Goal: Task Accomplishment & Management: Manage account settings

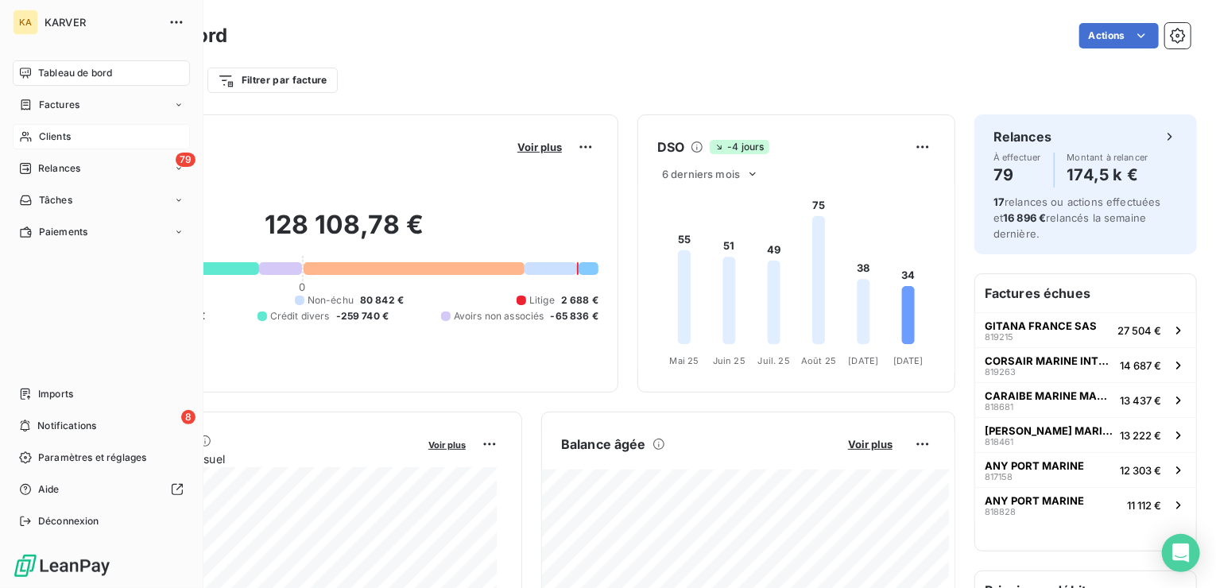
click at [66, 139] on span "Clients" at bounding box center [55, 136] width 32 height 14
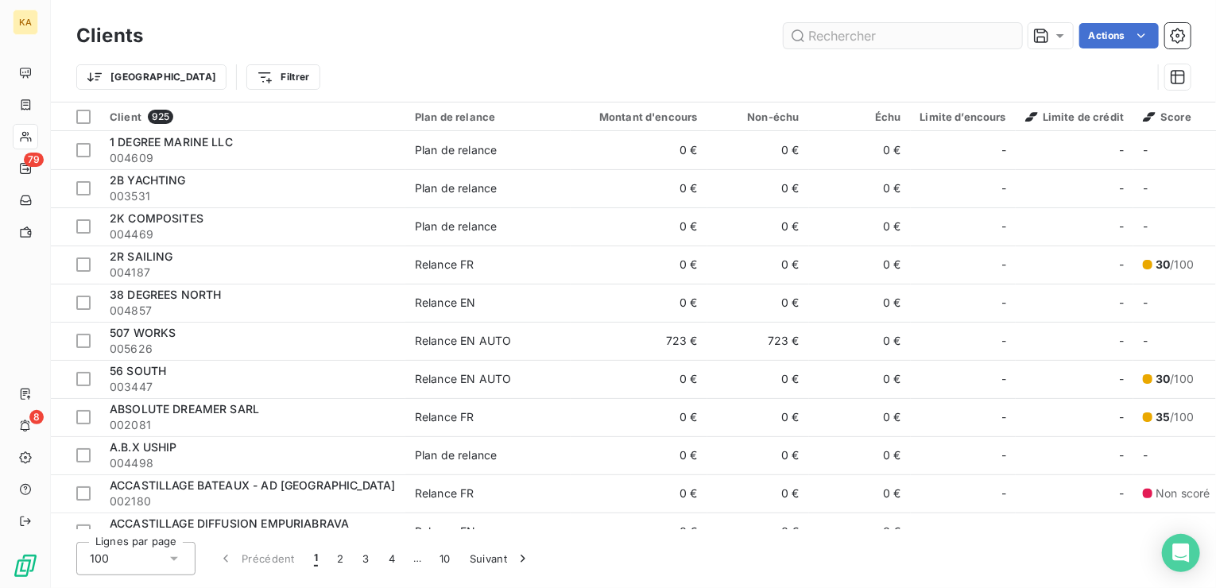
click at [836, 41] on input "text" at bounding box center [902, 35] width 238 height 25
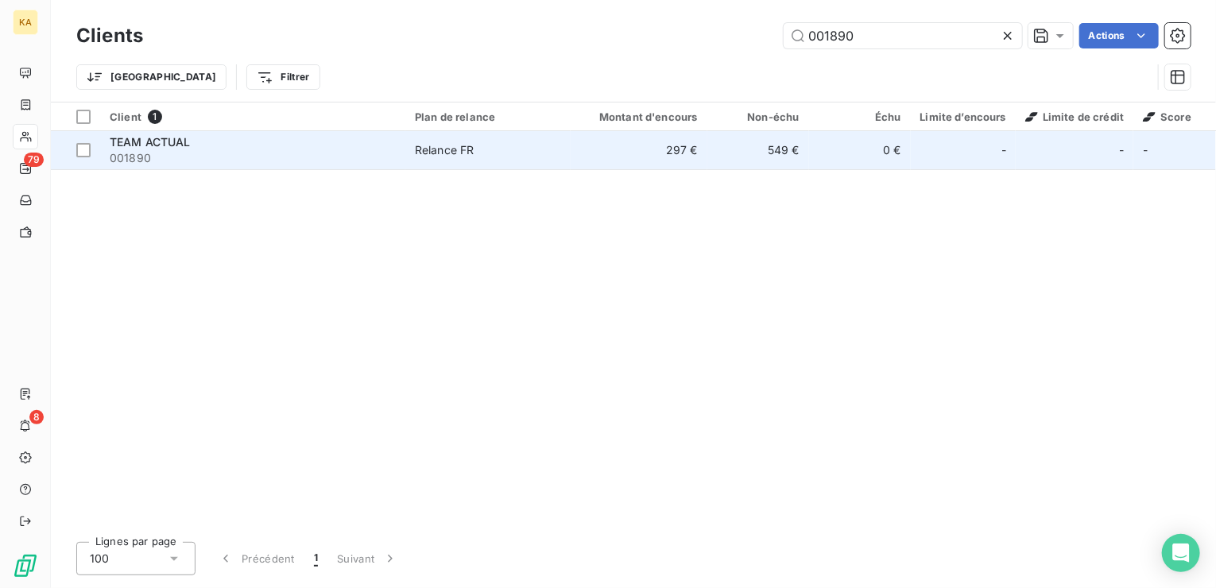
type input "001890"
click at [681, 150] on td "297 €" at bounding box center [638, 150] width 137 height 38
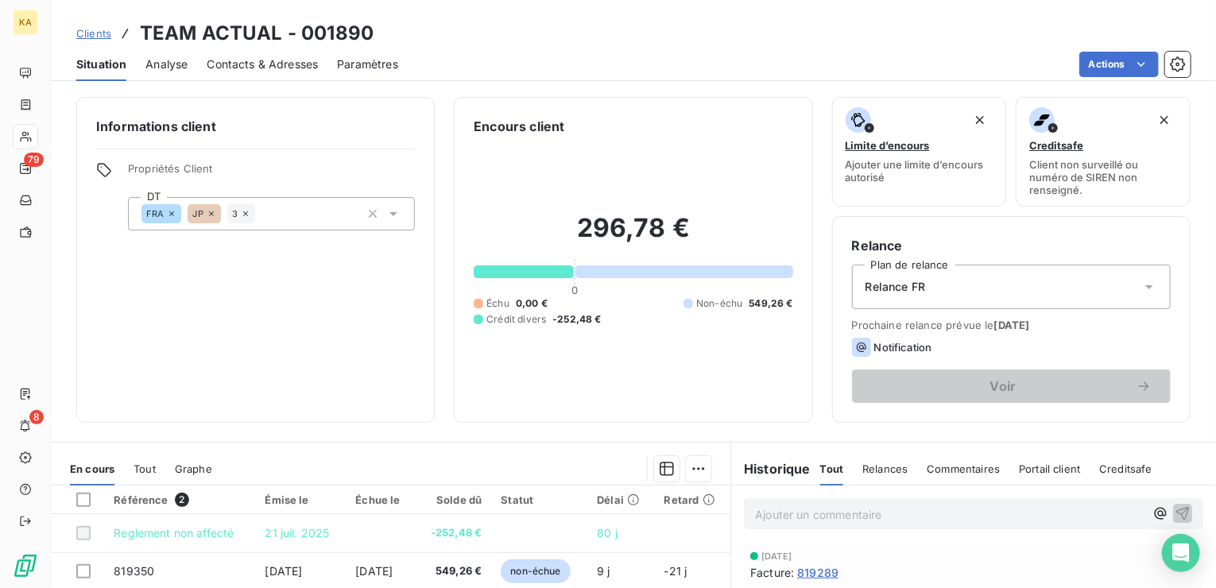
click at [1145, 286] on icon at bounding box center [1149, 287] width 8 height 4
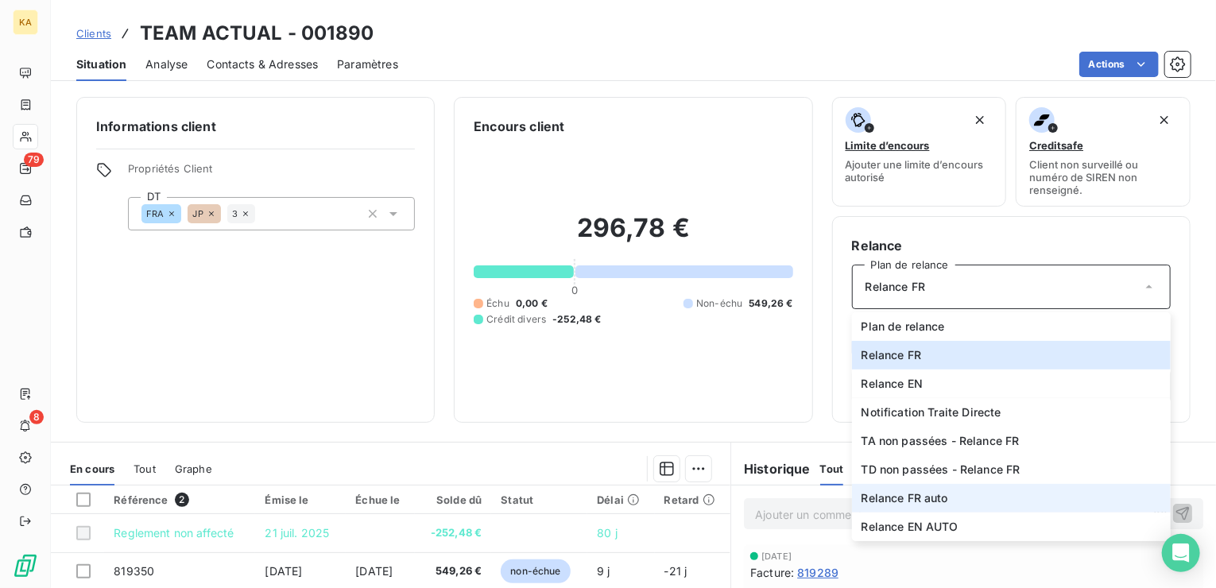
click at [906, 493] on span "Relance FR auto" at bounding box center [904, 498] width 87 height 16
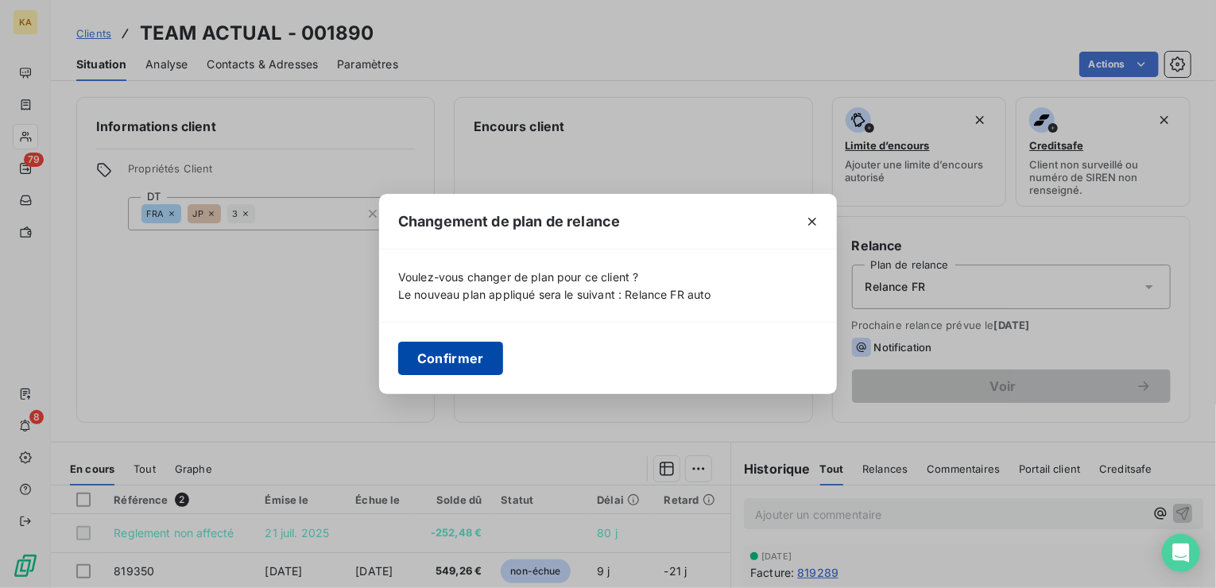
click at [470, 358] on button "Confirmer" at bounding box center [450, 358] width 105 height 33
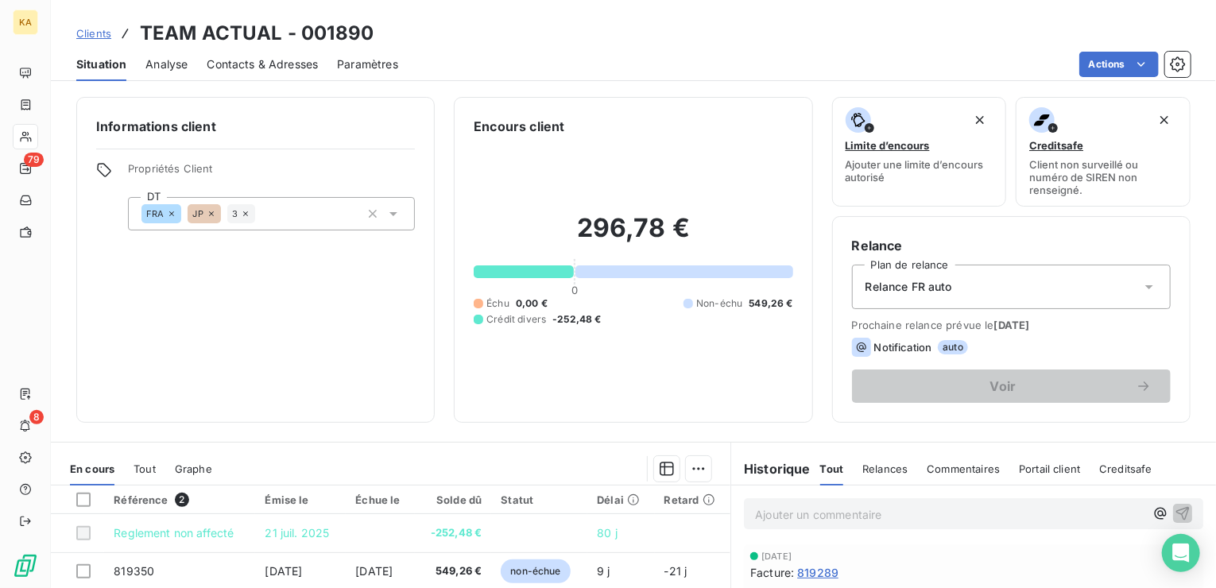
click at [104, 33] on span "Clients" at bounding box center [93, 33] width 35 height 13
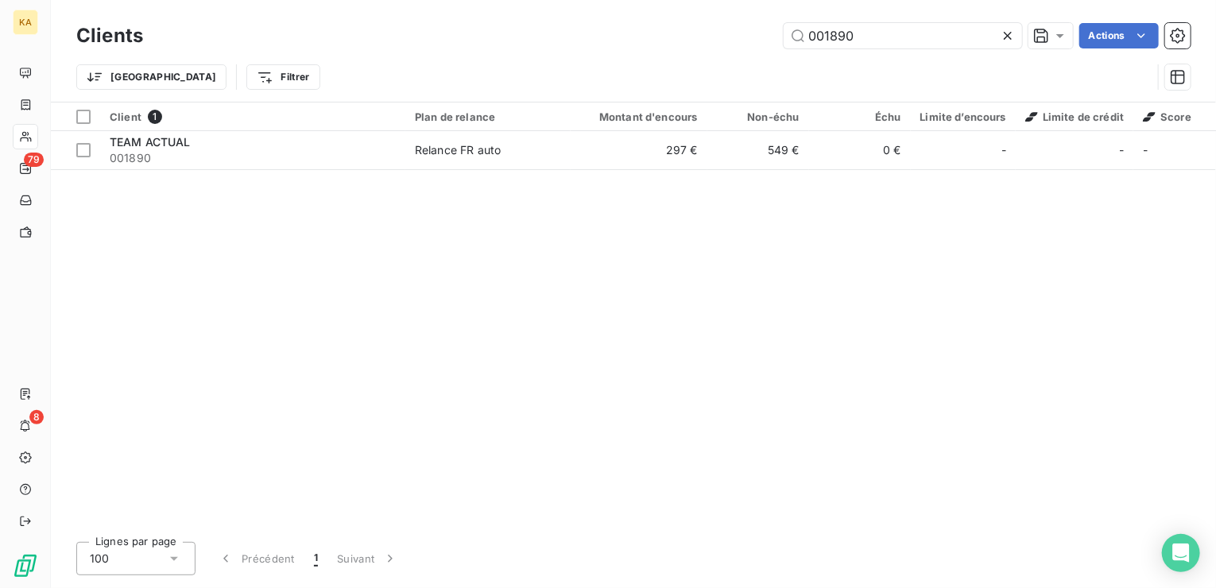
drag, startPoint x: 869, startPoint y: 38, endPoint x: 639, endPoint y: 39, distance: 230.4
click at [639, 39] on div "001890 Actions" at bounding box center [676, 35] width 1028 height 25
click at [864, 33] on input "002020" at bounding box center [902, 35] width 238 height 25
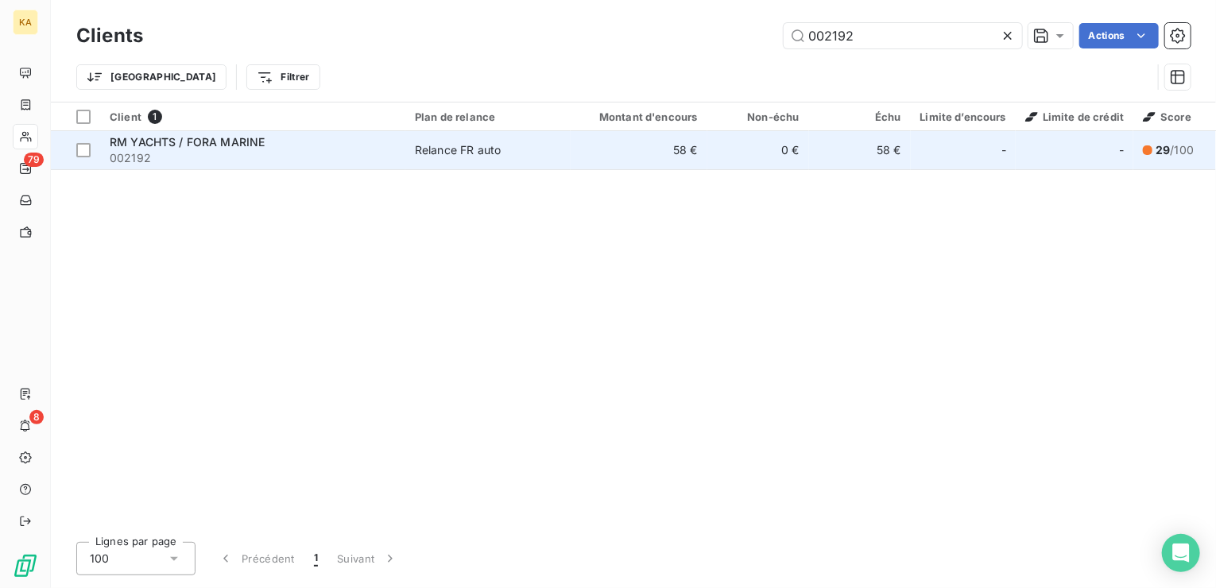
type input "002192"
click at [472, 153] on div "Relance FR auto" at bounding box center [458, 150] width 86 height 16
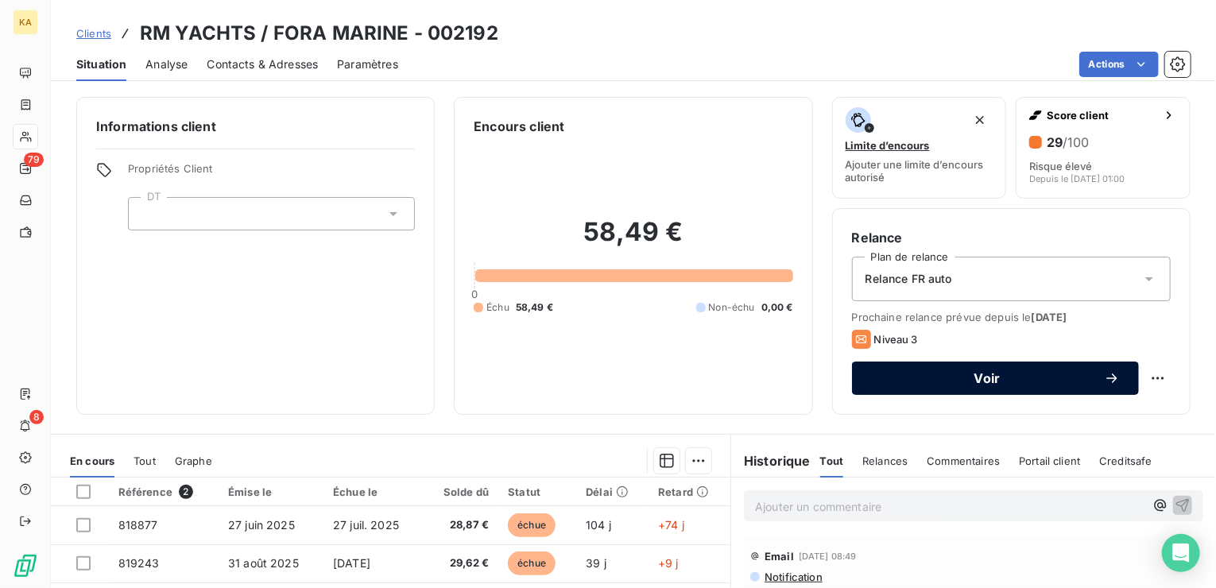
click at [984, 379] on span "Voir" at bounding box center [987, 378] width 233 height 13
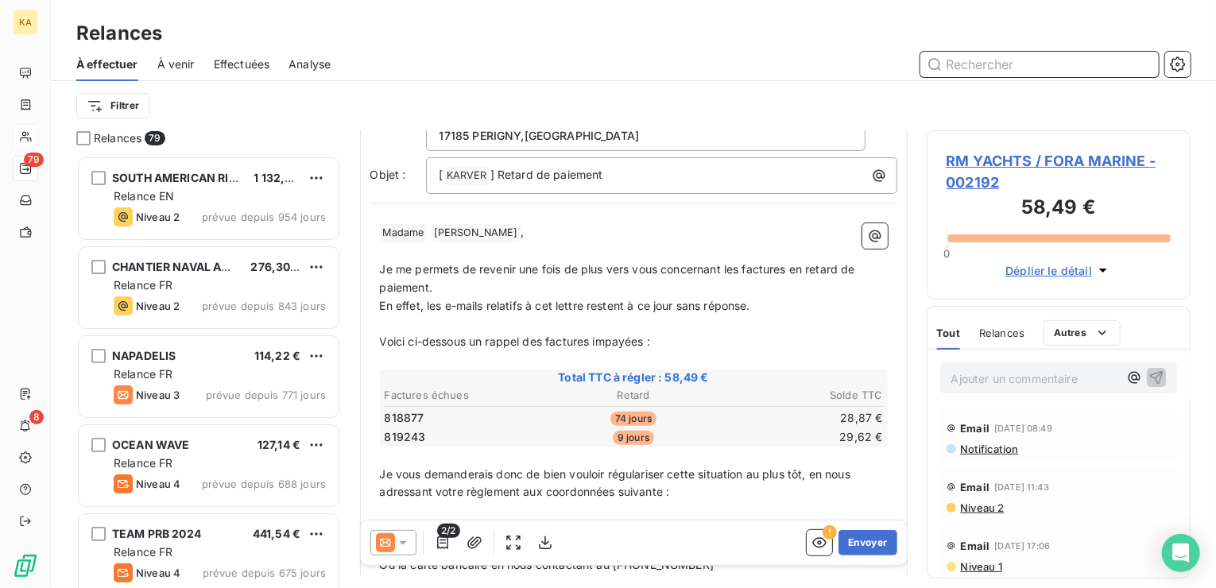
scroll to position [159, 0]
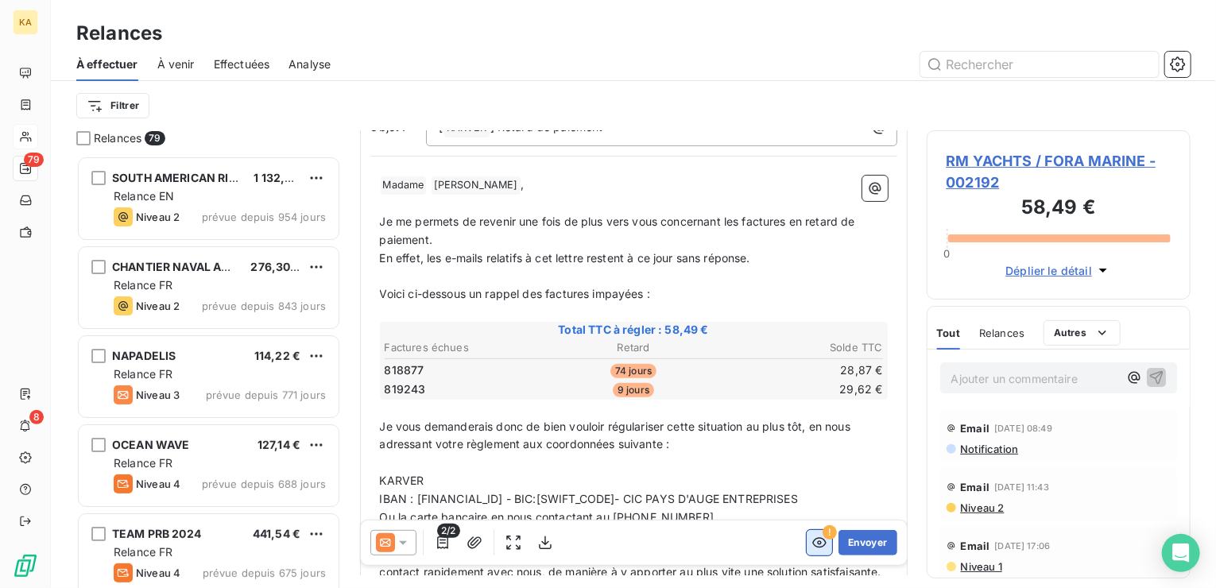
click at [811, 538] on icon "button" at bounding box center [819, 543] width 16 height 16
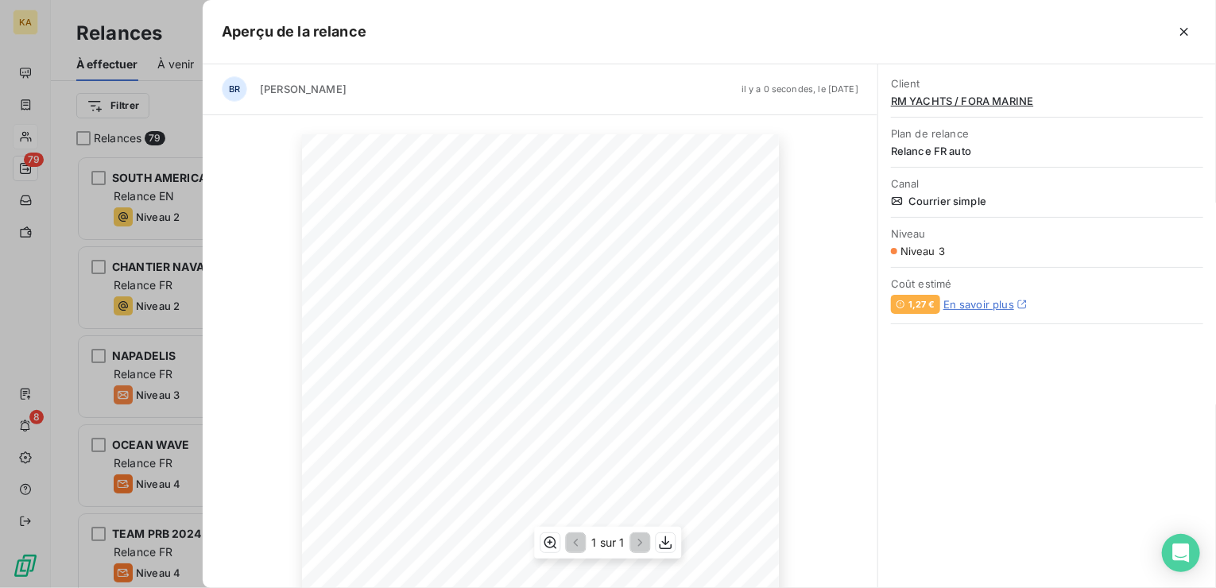
scroll to position [0, 0]
click at [1178, 29] on icon "button" at bounding box center [1184, 32] width 16 height 16
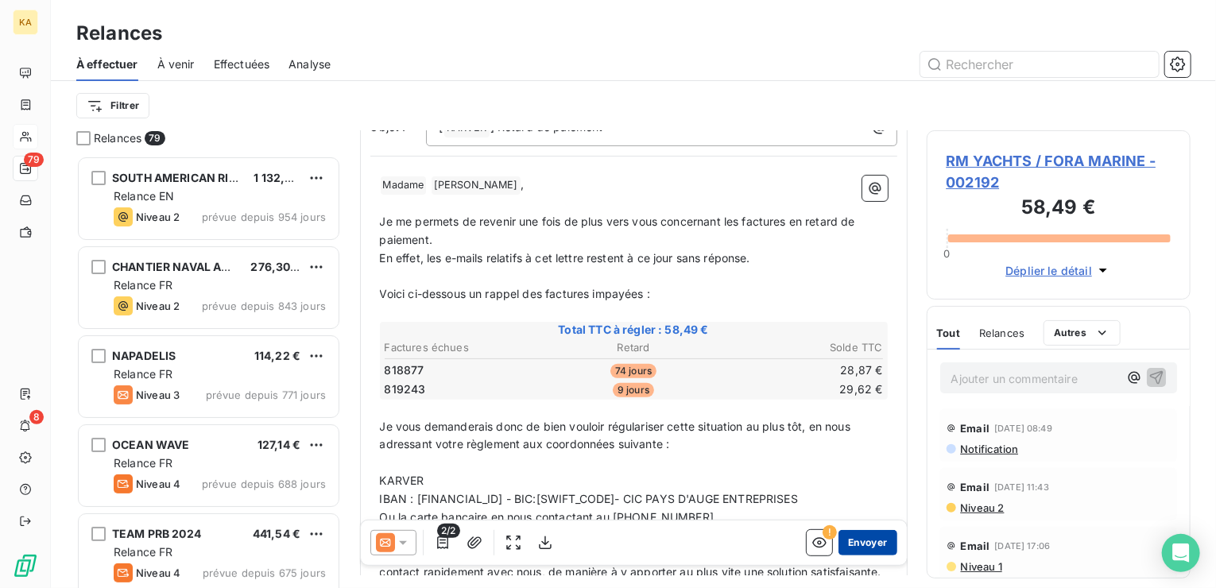
click at [860, 541] on button "Envoyer" at bounding box center [867, 542] width 58 height 25
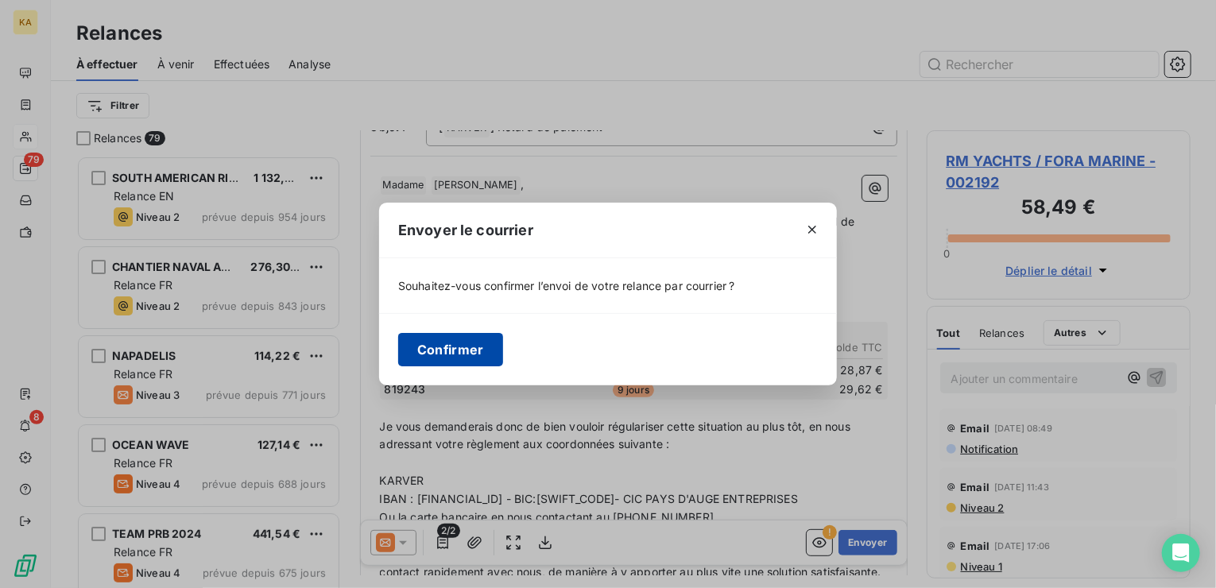
click at [466, 343] on button "Confirmer" at bounding box center [450, 349] width 105 height 33
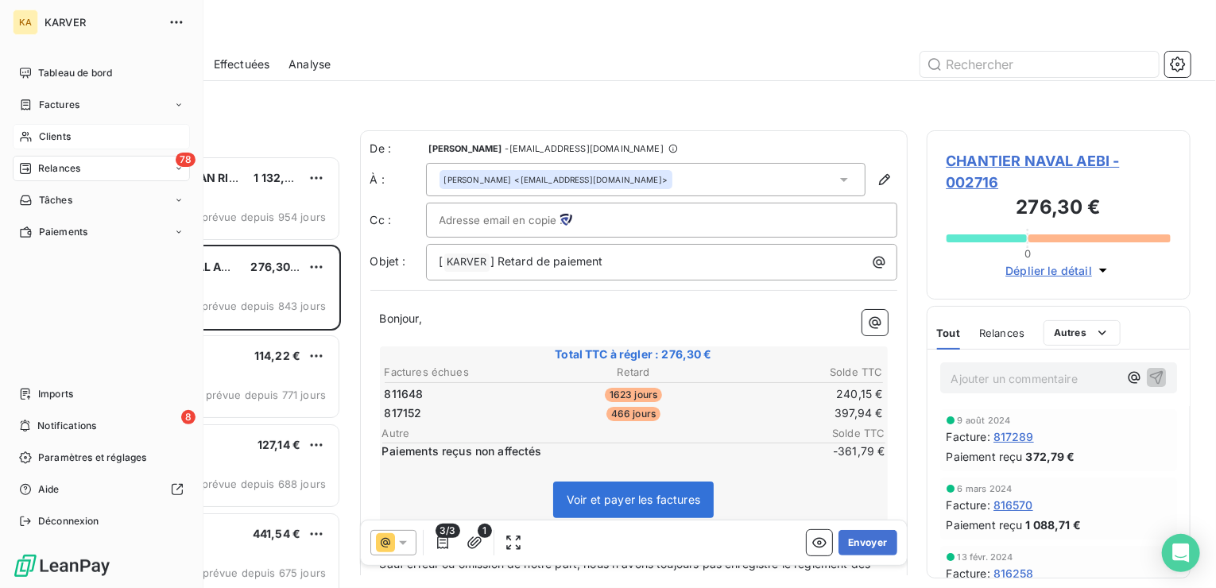
click at [70, 136] on span "Clients" at bounding box center [55, 136] width 32 height 14
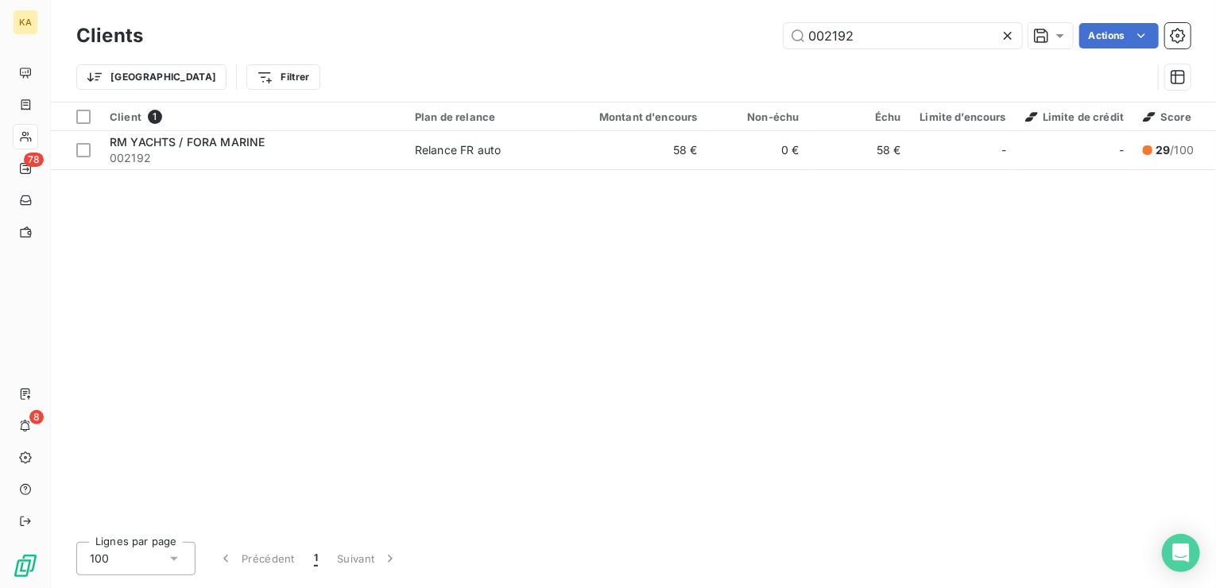
drag, startPoint x: 888, startPoint y: 47, endPoint x: 675, endPoint y: 37, distance: 213.2
click at [672, 41] on div "002192 Actions" at bounding box center [676, 35] width 1028 height 25
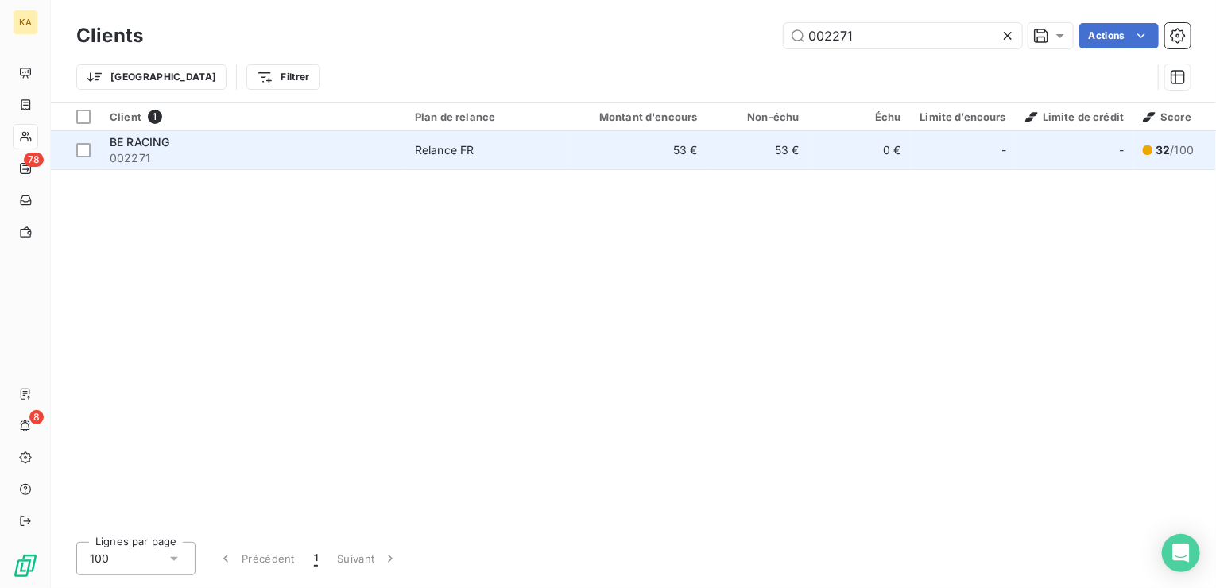
type input "002271"
click at [457, 153] on div "Relance FR" at bounding box center [445, 150] width 60 height 16
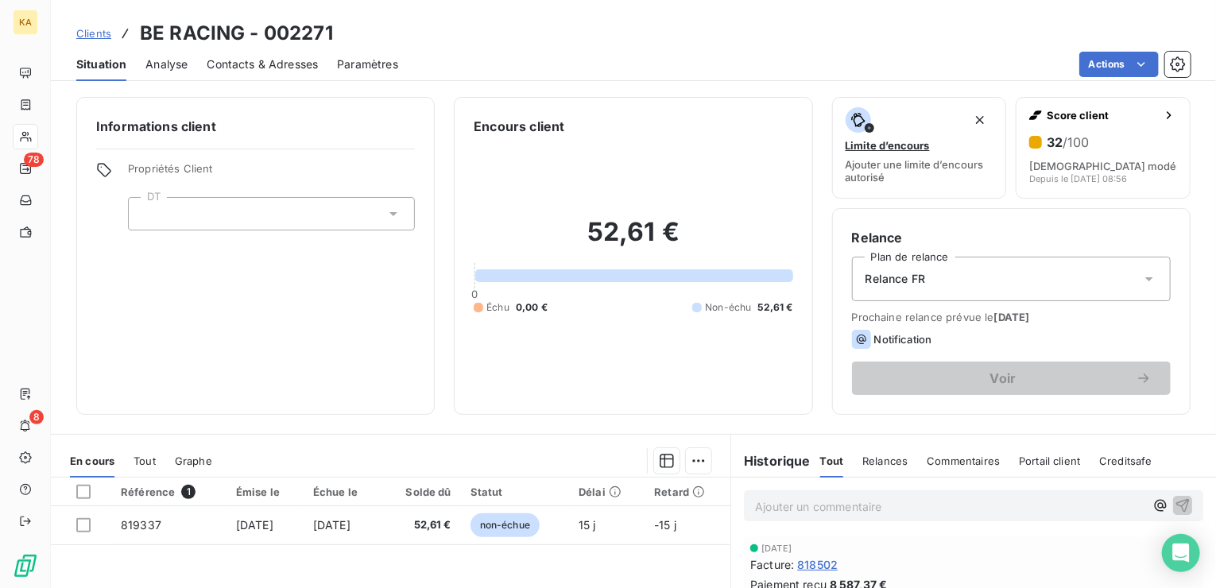
click at [1141, 276] on icon at bounding box center [1149, 279] width 16 height 16
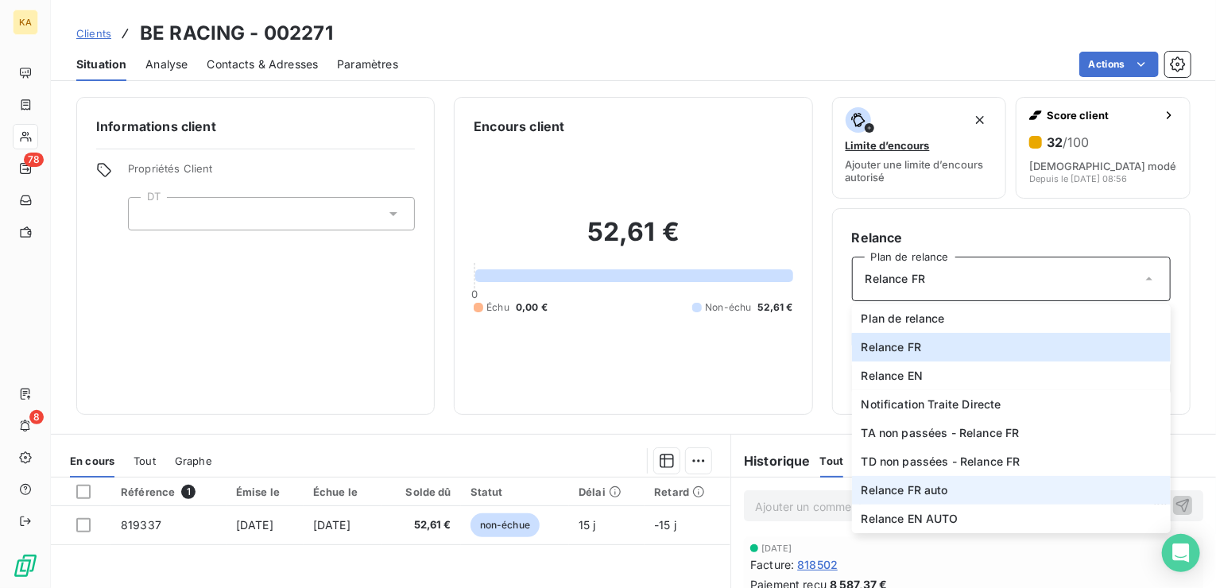
click at [932, 492] on span "Relance FR auto" at bounding box center [904, 490] width 87 height 16
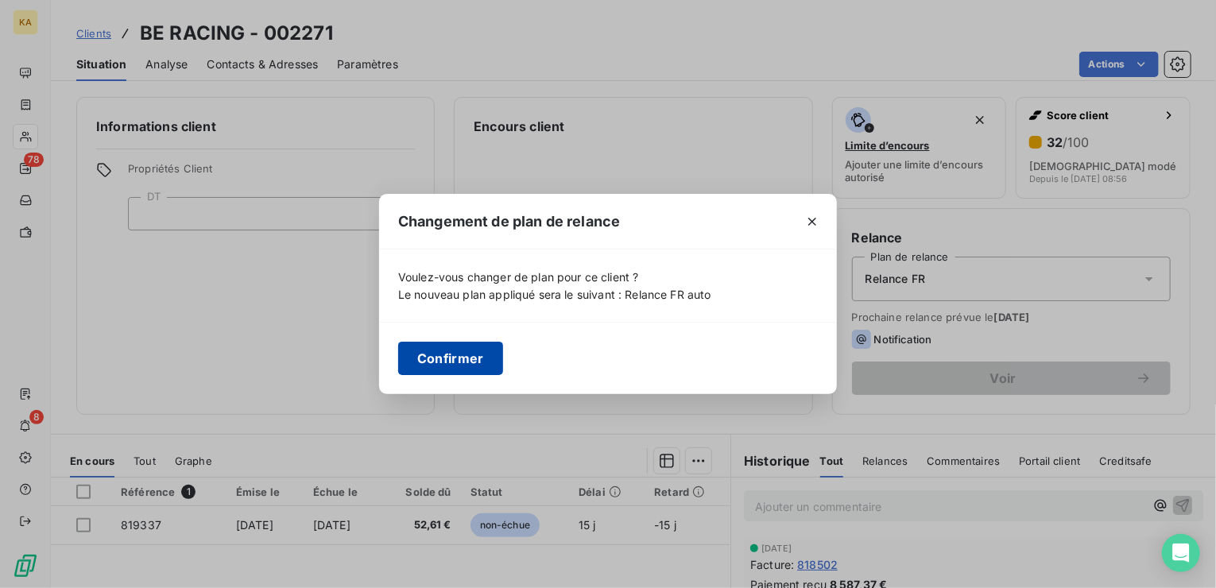
click at [473, 350] on button "Confirmer" at bounding box center [450, 358] width 105 height 33
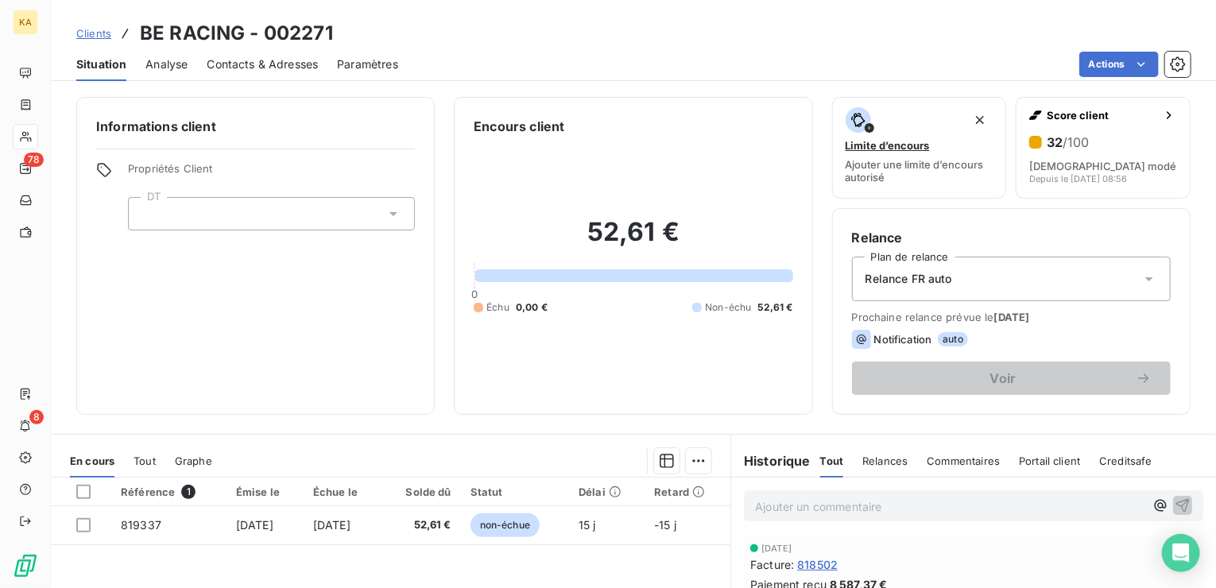
click at [90, 31] on span "Clients" at bounding box center [93, 33] width 35 height 13
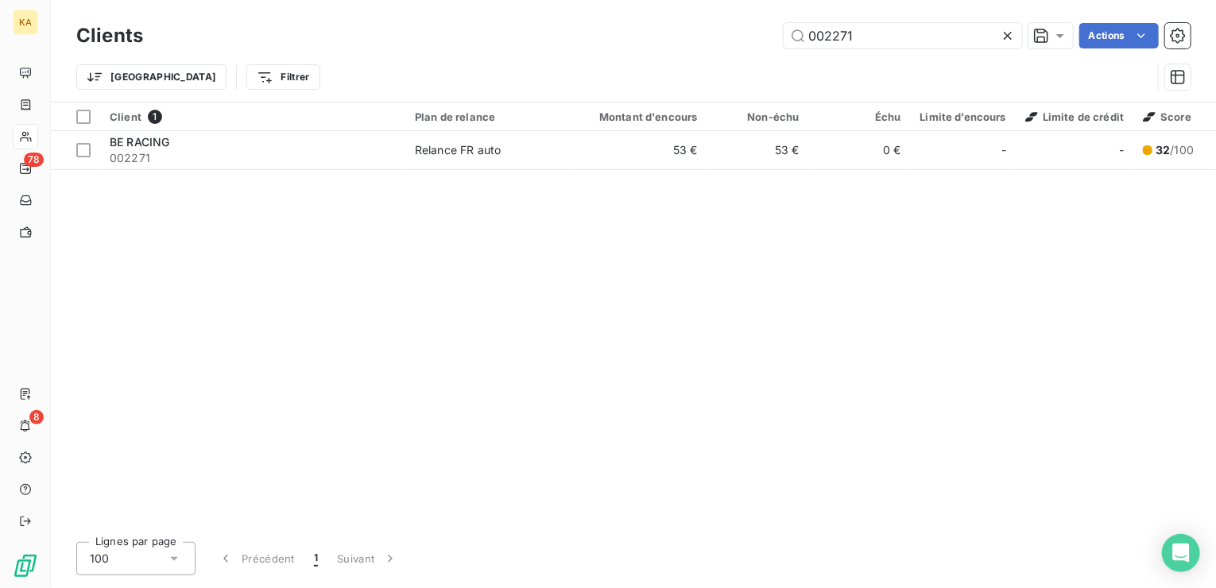
drag, startPoint x: 771, startPoint y: 34, endPoint x: 624, endPoint y: 34, distance: 146.2
click at [624, 34] on div "002271 Actions" at bounding box center [676, 35] width 1028 height 25
drag, startPoint x: 874, startPoint y: 32, endPoint x: 582, endPoint y: 44, distance: 291.8
click at [581, 47] on div "002294 Actions" at bounding box center [676, 35] width 1028 height 25
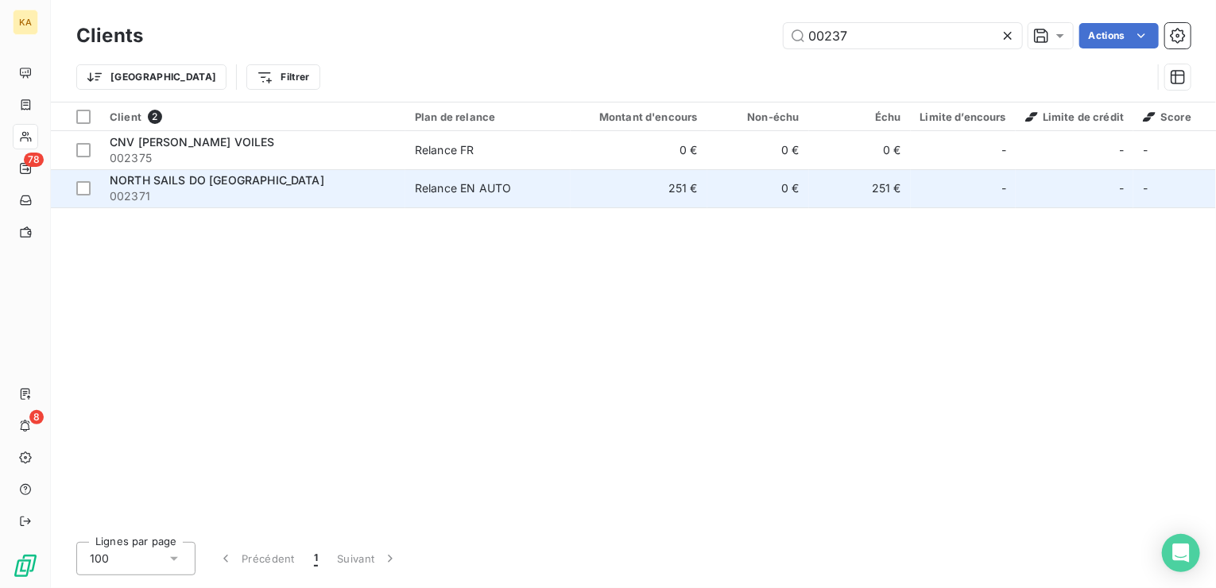
type input "00237"
click at [467, 196] on td "Relance EN AUTO" at bounding box center [487, 188] width 165 height 38
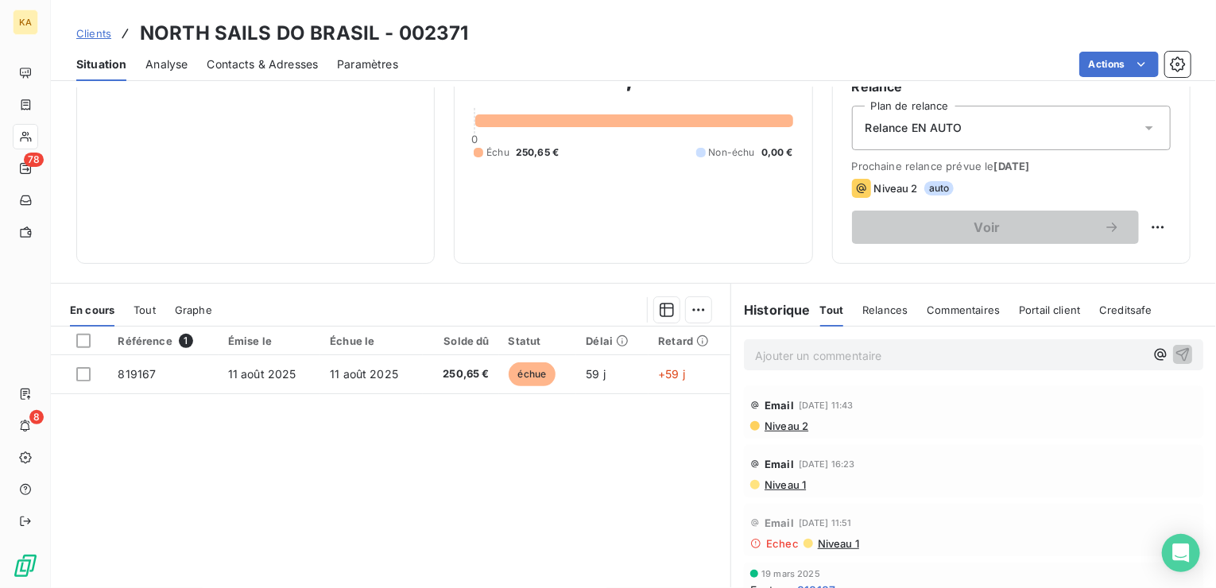
scroll to position [79, 0]
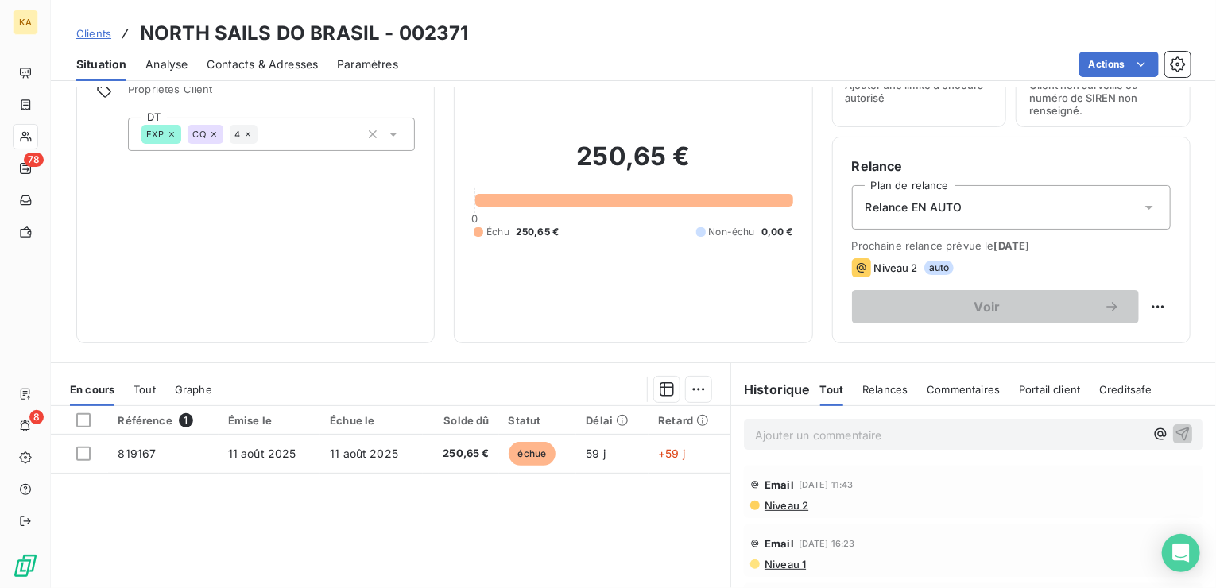
click at [93, 37] on span "Clients" at bounding box center [93, 33] width 35 height 13
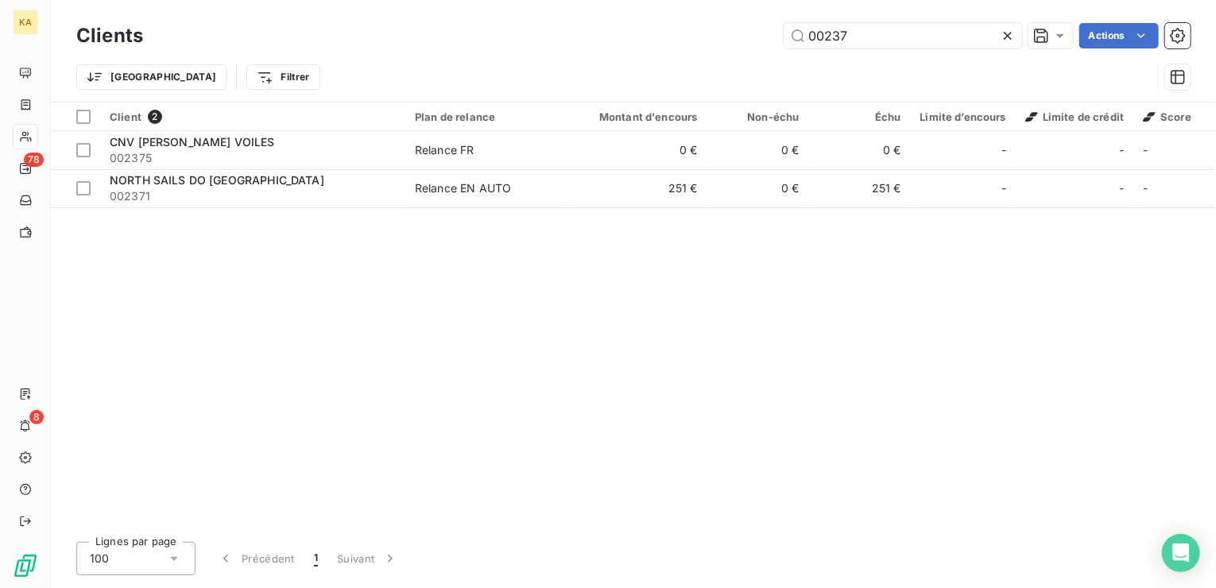
drag, startPoint x: 861, startPoint y: 37, endPoint x: 661, endPoint y: 48, distance: 200.5
click at [661, 48] on div "00237 Actions" at bounding box center [676, 35] width 1028 height 25
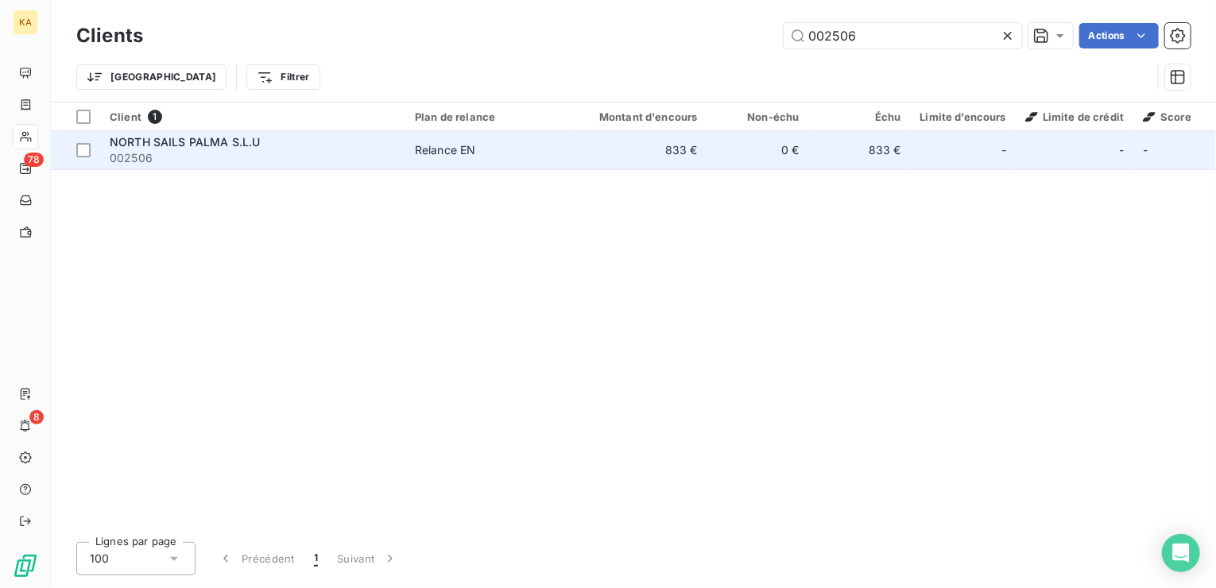
type input "002506"
click at [201, 136] on span "NORTH SAILS PALMA S.L.U" at bounding box center [185, 142] width 150 height 14
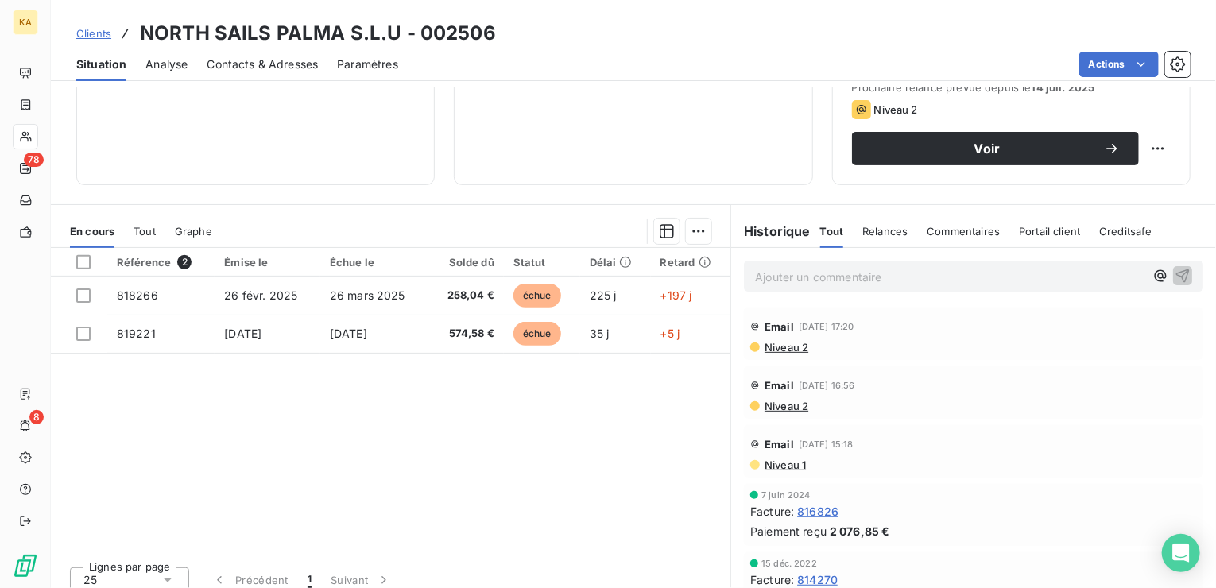
scroll to position [238, 0]
click at [799, 277] on p "Ajouter un commentaire ﻿" at bounding box center [949, 276] width 389 height 20
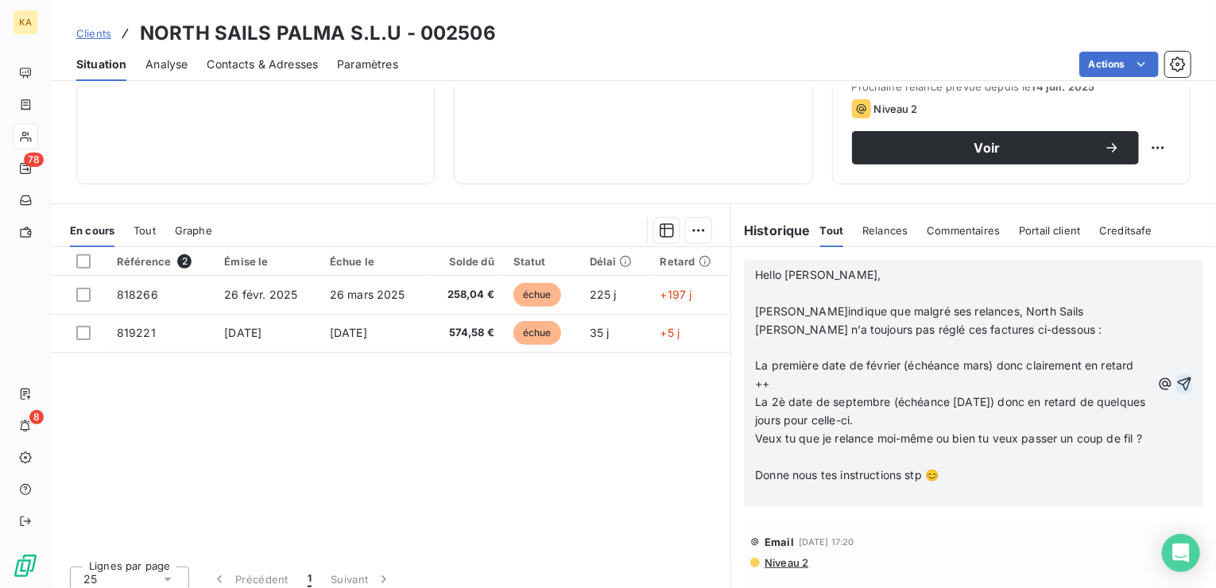
click at [1176, 392] on icon "button" at bounding box center [1184, 384] width 16 height 16
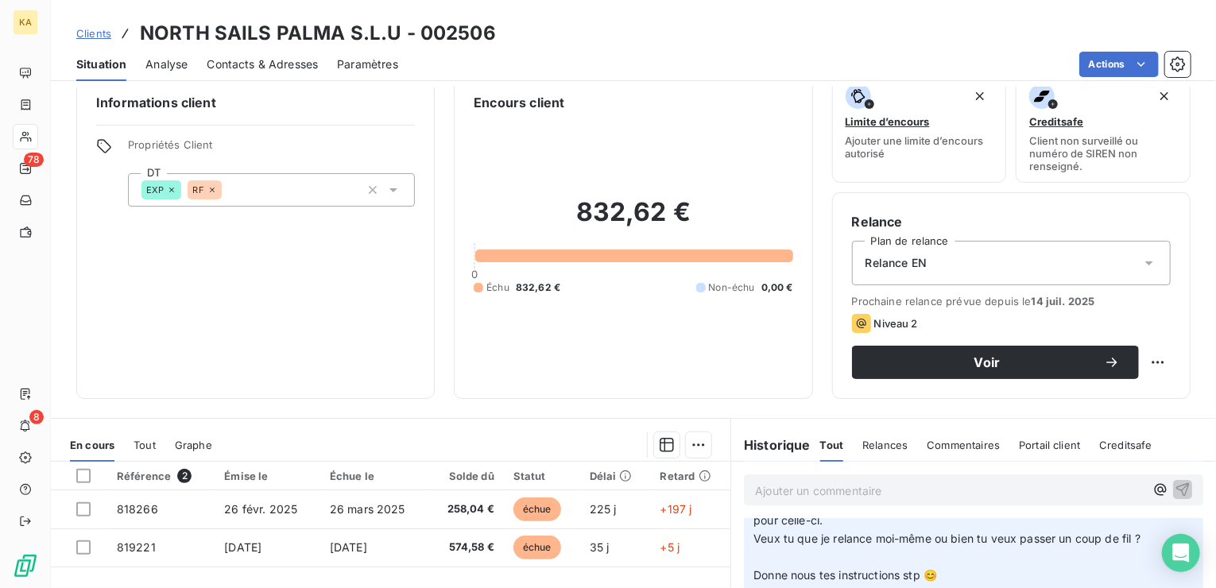
scroll to position [0, 0]
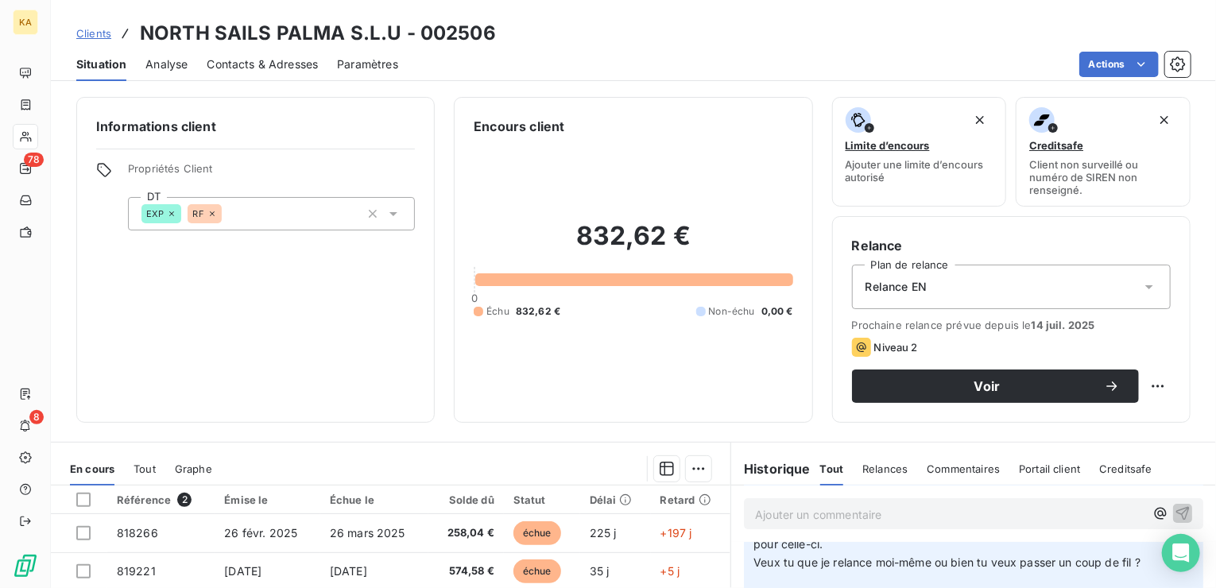
click at [87, 60] on span "Situation" at bounding box center [101, 64] width 50 height 16
click at [99, 31] on span "Clients" at bounding box center [93, 33] width 35 height 13
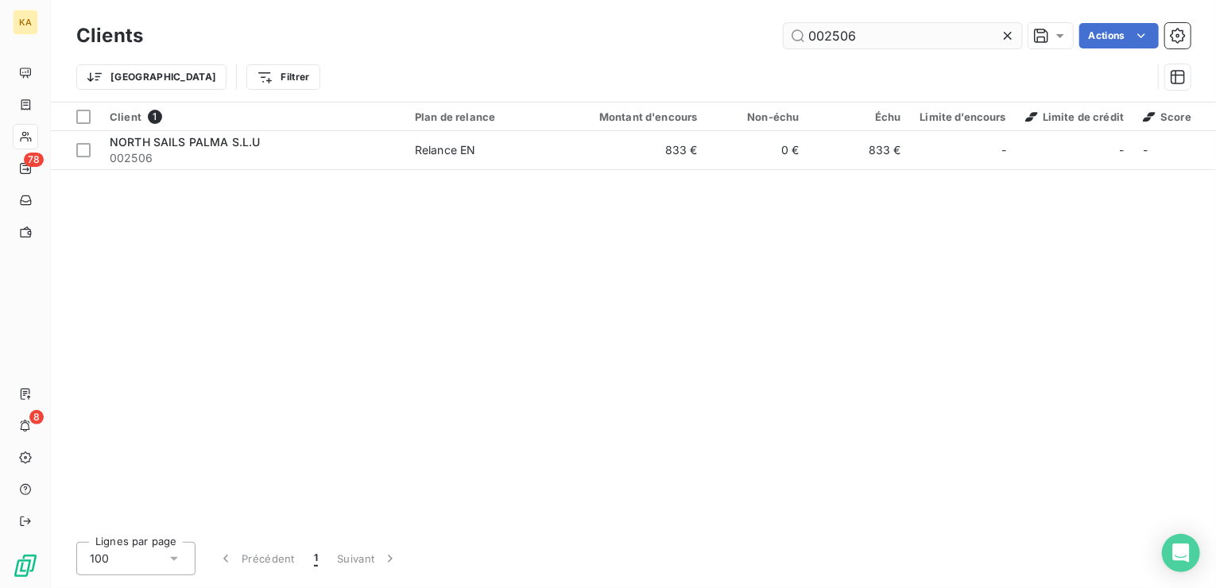
click at [861, 31] on input "002506" at bounding box center [902, 35] width 238 height 25
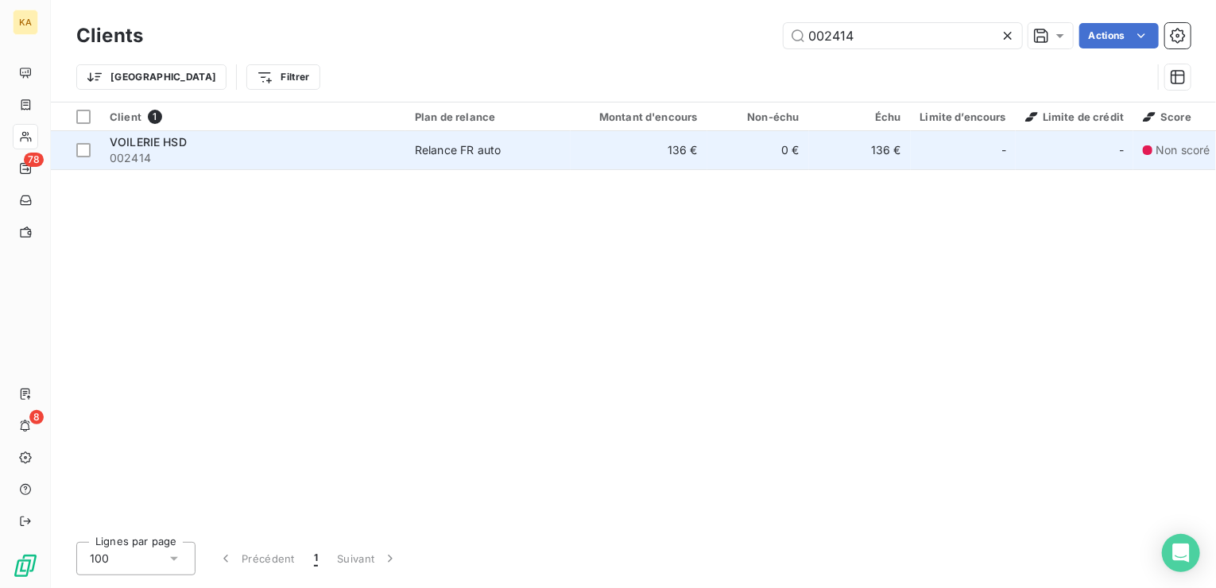
type input "002414"
click at [470, 153] on div "Relance FR auto" at bounding box center [458, 150] width 86 height 16
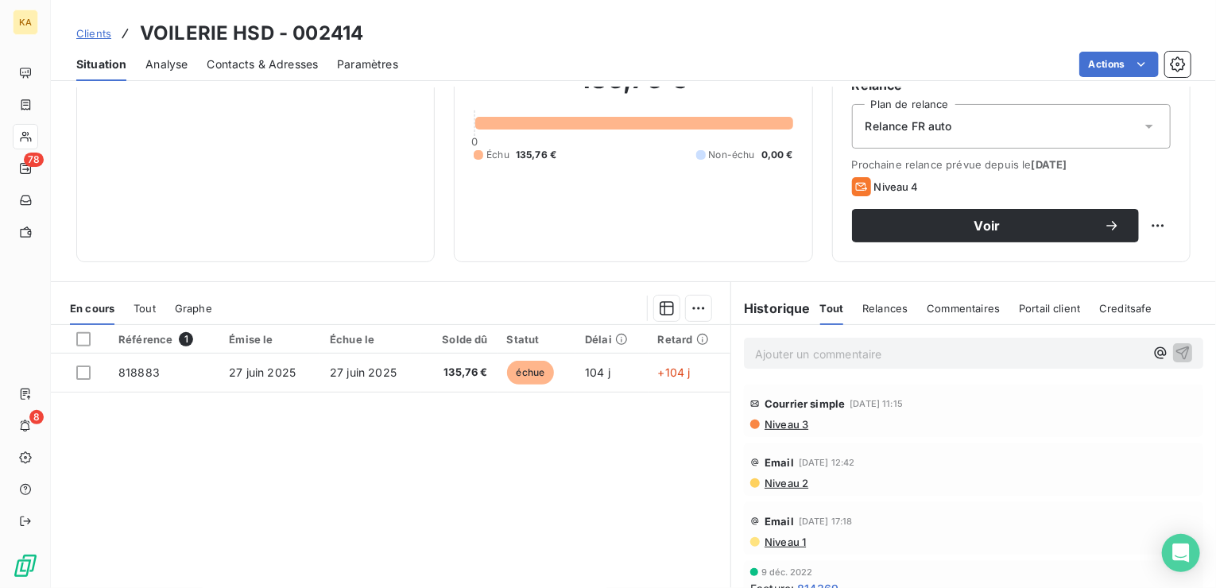
scroll to position [159, 0]
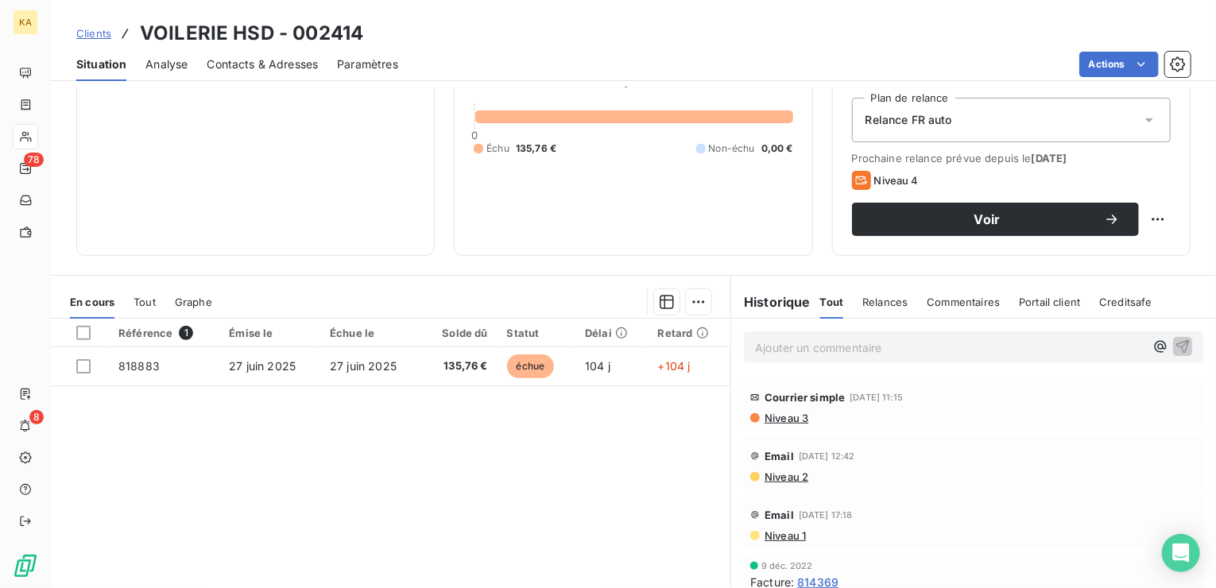
click at [99, 33] on span "Clients" at bounding box center [93, 33] width 35 height 13
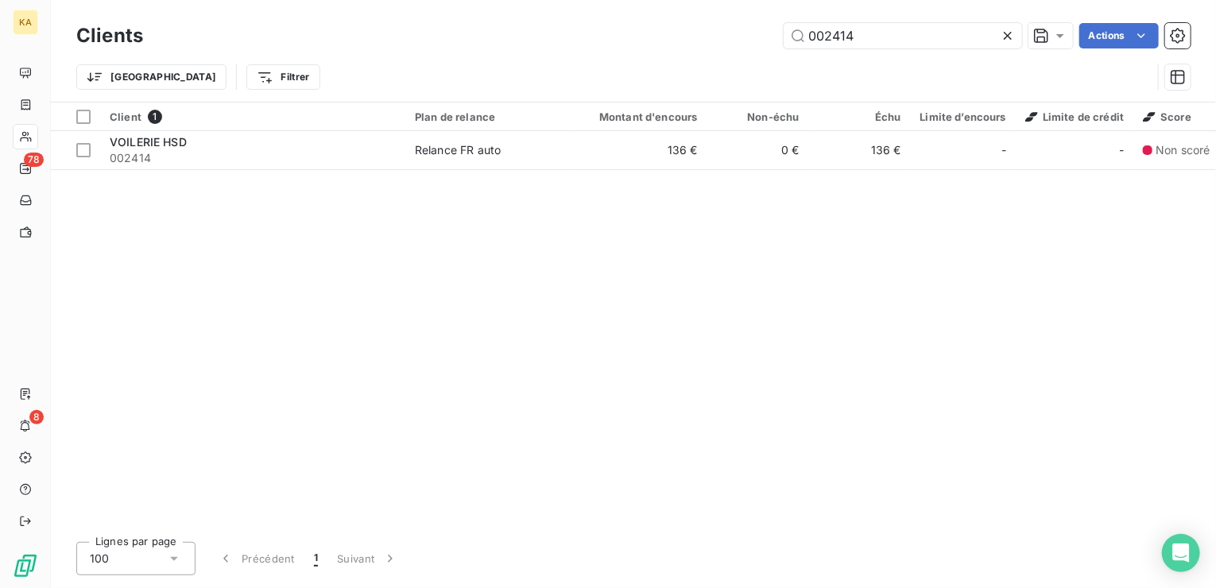
drag, startPoint x: 871, startPoint y: 33, endPoint x: 661, endPoint y: 49, distance: 210.4
click at [661, 49] on div "Clients 002414 Actions" at bounding box center [633, 35] width 1114 height 33
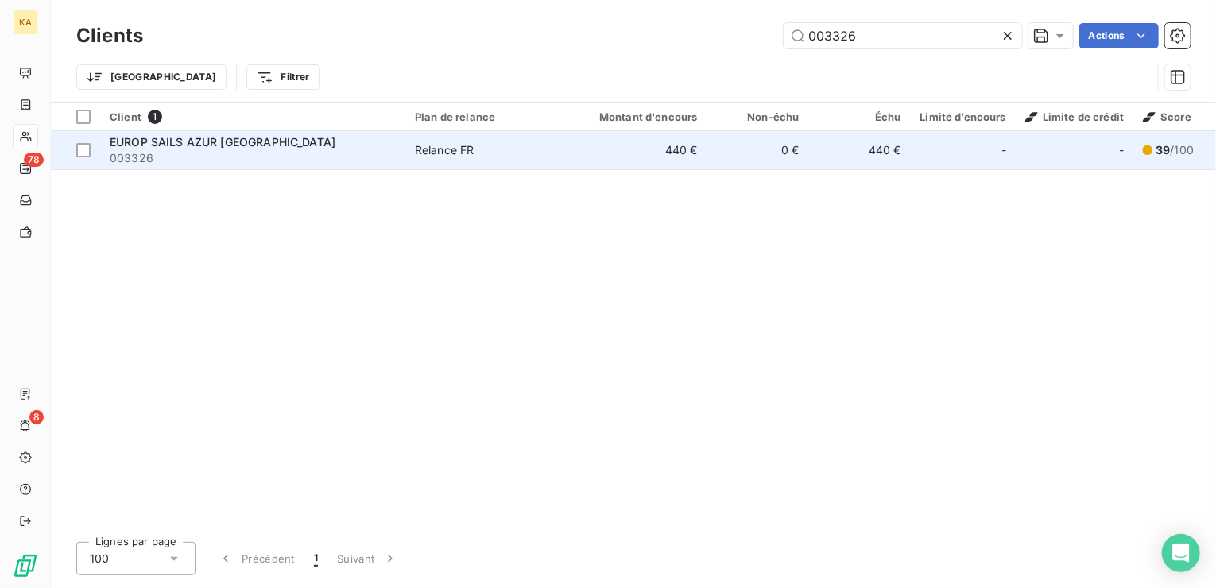
type input "003326"
click at [149, 152] on span "003326" at bounding box center [253, 158] width 286 height 16
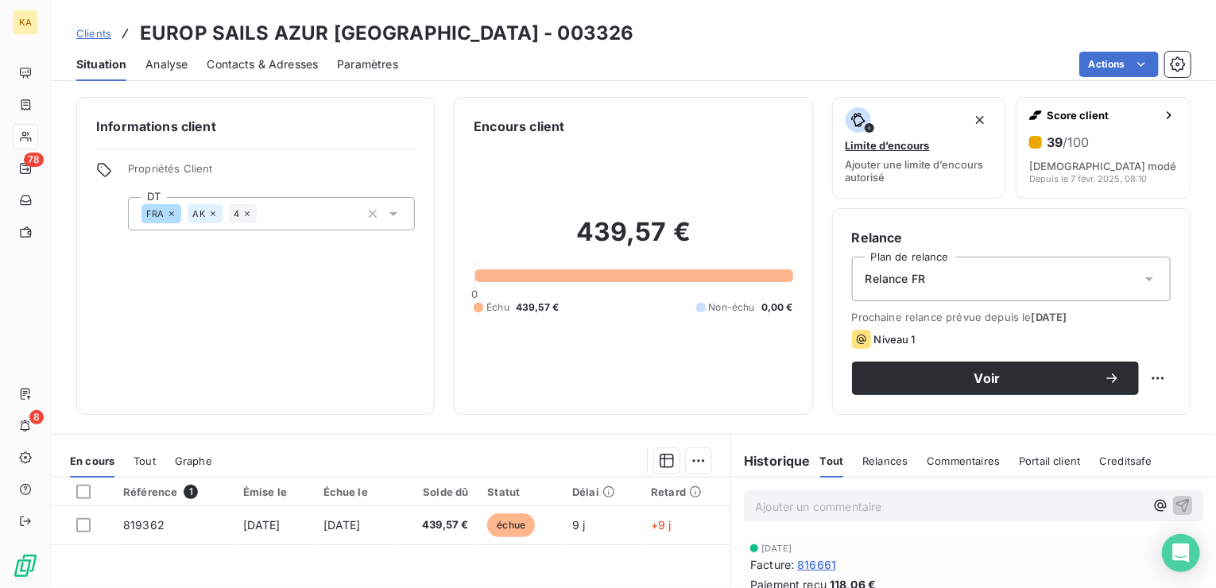
click at [1141, 276] on icon at bounding box center [1149, 279] width 16 height 16
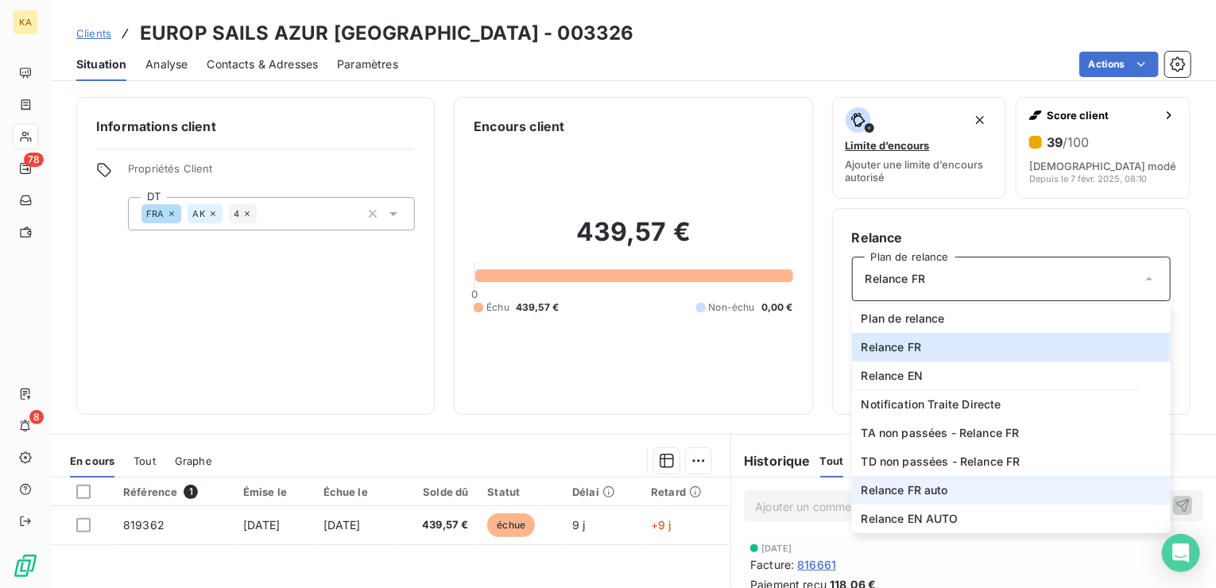
click at [912, 491] on span "Relance FR auto" at bounding box center [904, 490] width 87 height 16
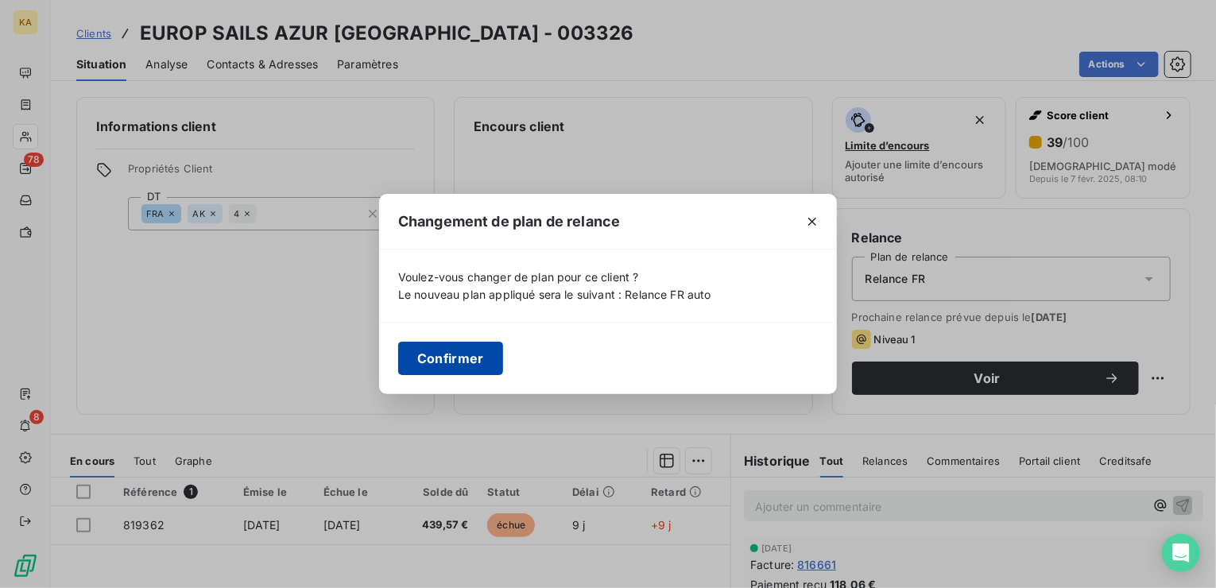
click at [451, 361] on button "Confirmer" at bounding box center [450, 358] width 105 height 33
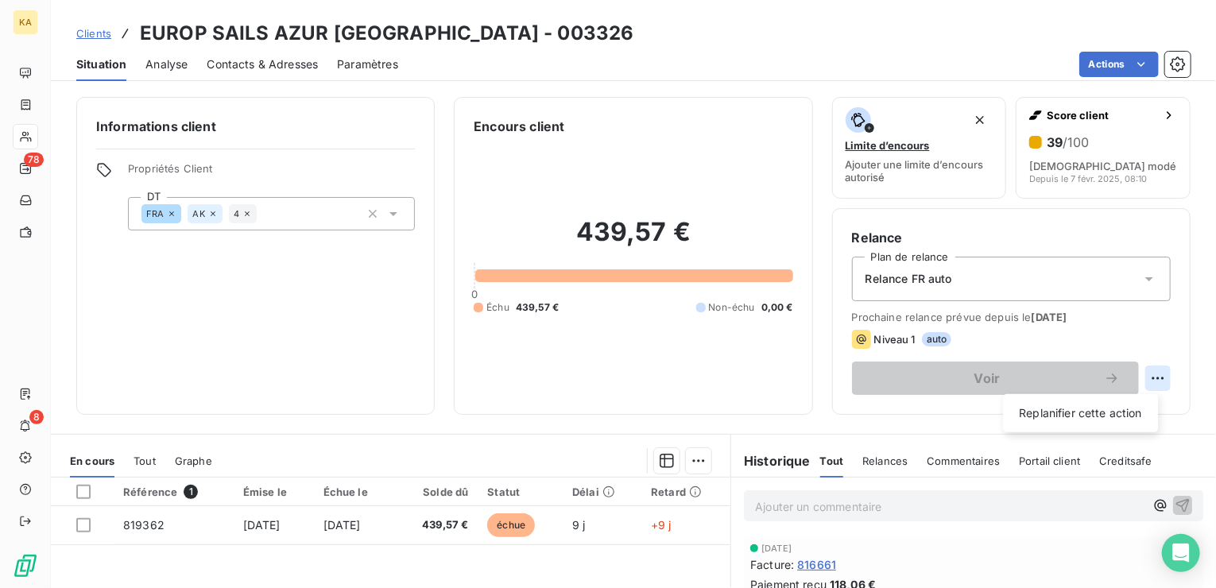
click at [1141, 377] on html "KA 78 8 Clients EUROP SAILS AZUR [GEOGRAPHIC_DATA] - 003326 Situation Analyse C…" at bounding box center [608, 294] width 1216 height 588
click at [1088, 412] on div "Replanifier cette action" at bounding box center [1080, 412] width 142 height 25
select select "9"
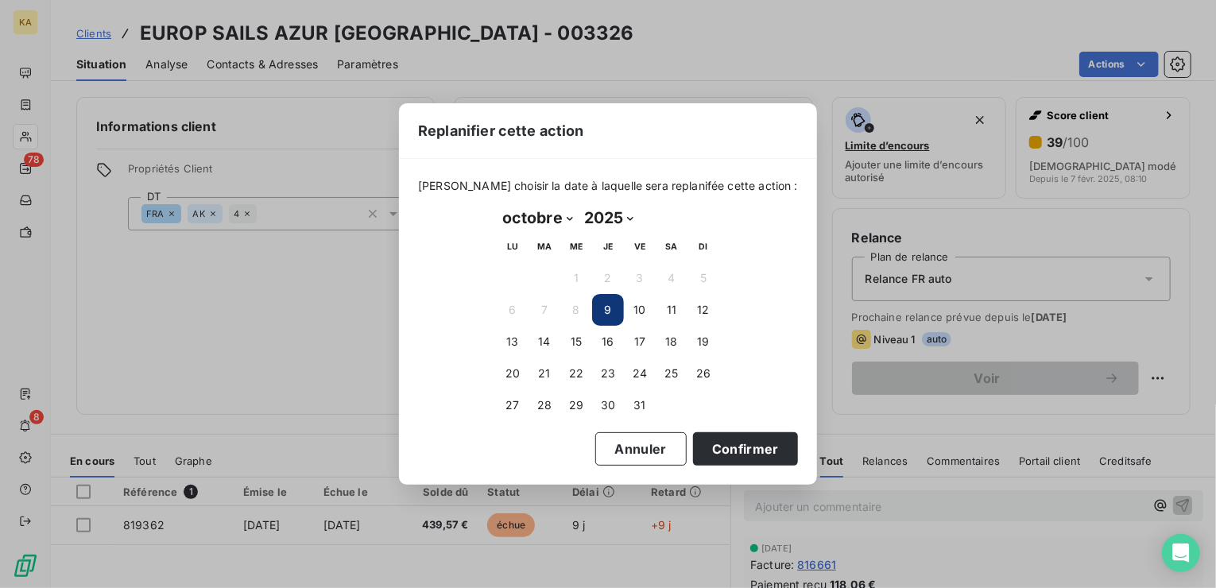
click at [604, 308] on button "9" at bounding box center [608, 310] width 32 height 32
click at [724, 448] on button "Confirmer" at bounding box center [745, 448] width 105 height 33
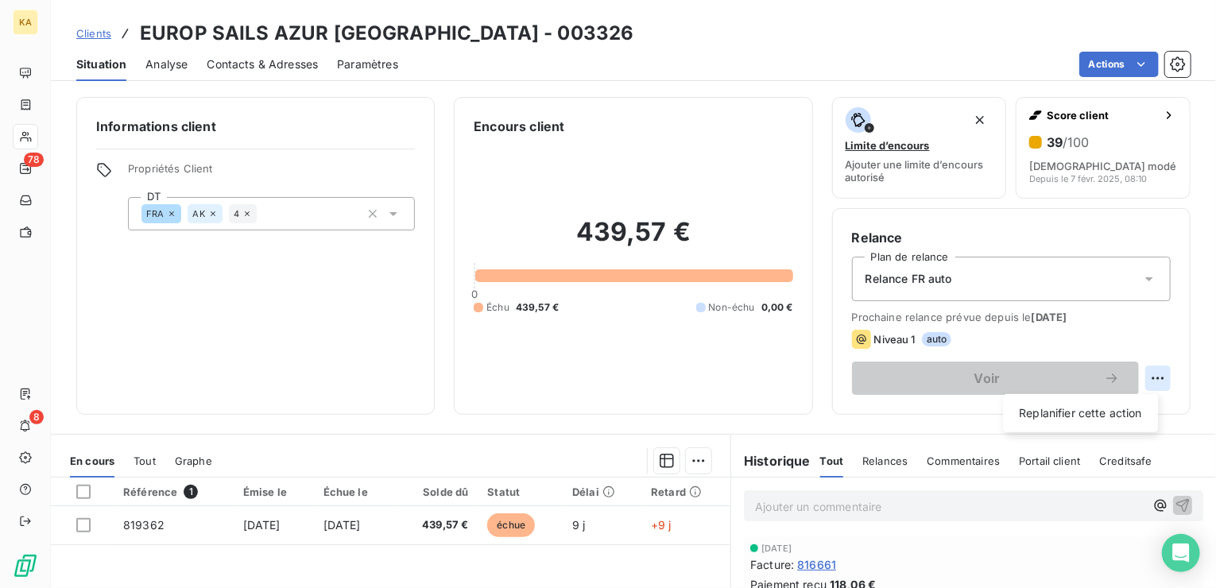
click at [1145, 373] on html "KA 78 8 Clients EUROP SAILS AZUR [GEOGRAPHIC_DATA] - 003326 Situation Analyse C…" at bounding box center [608, 294] width 1216 height 588
click at [1076, 416] on div "Replanifier cette action" at bounding box center [1080, 412] width 142 height 25
select select "9"
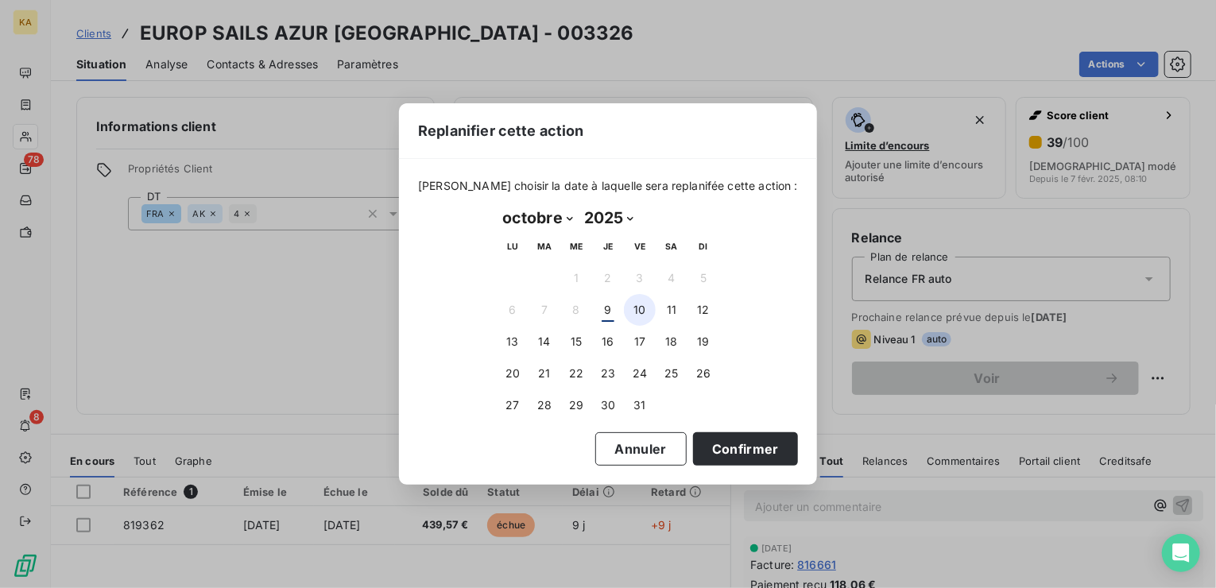
click at [636, 306] on button "10" at bounding box center [640, 310] width 32 height 32
click at [731, 453] on button "Confirmer" at bounding box center [745, 448] width 105 height 33
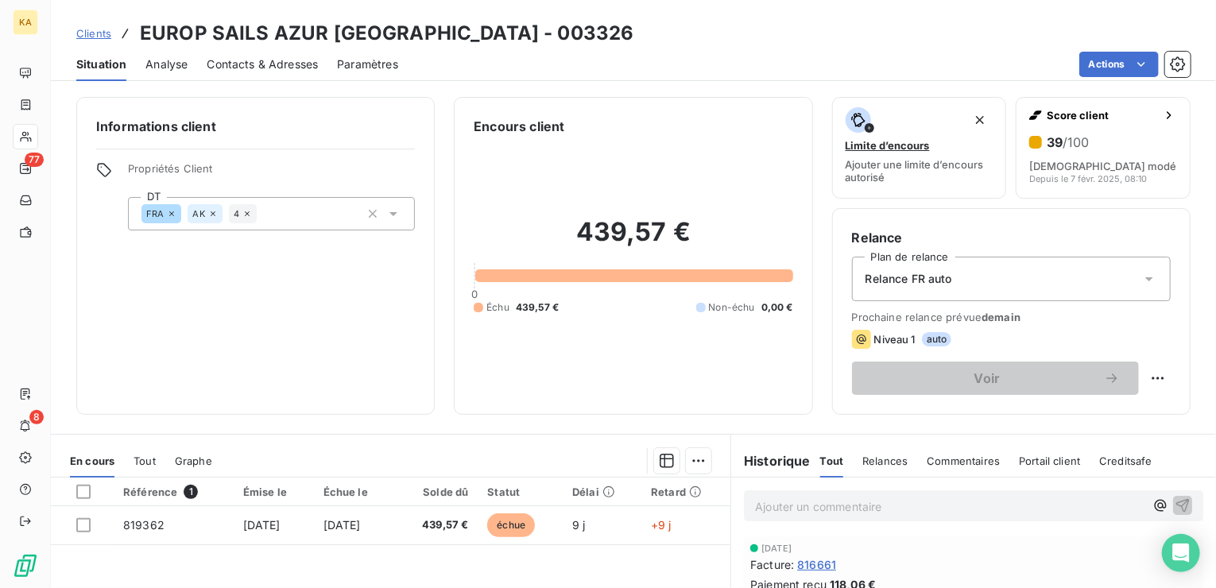
click at [98, 33] on span "Clients" at bounding box center [93, 33] width 35 height 13
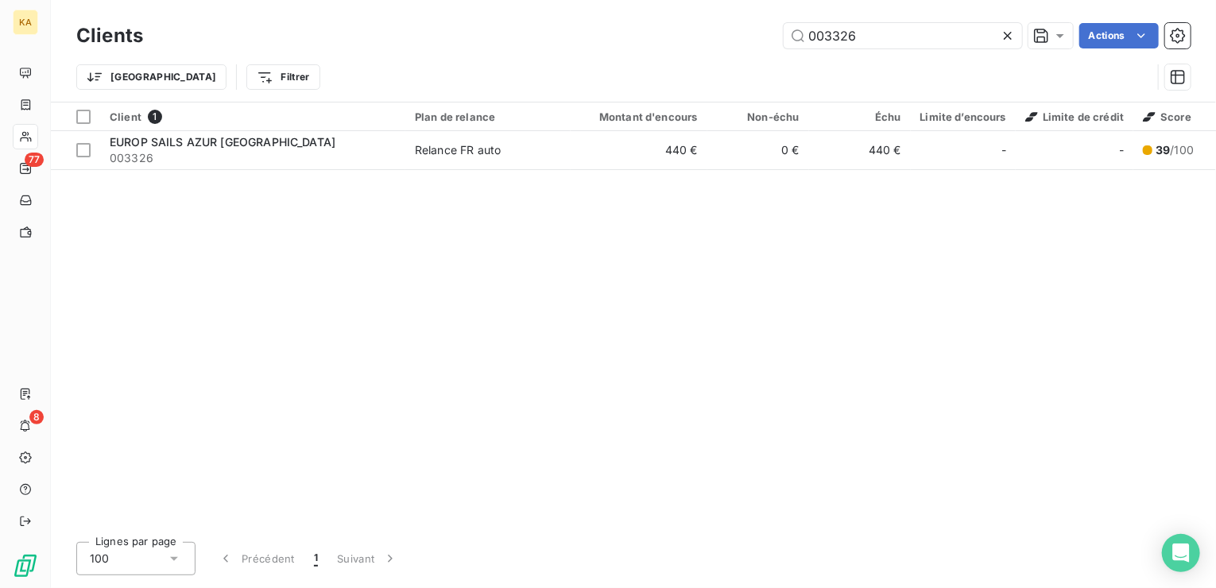
drag, startPoint x: 904, startPoint y: 37, endPoint x: 696, endPoint y: 57, distance: 209.1
click at [698, 56] on div "Clients 003326 Actions Trier Filtrer" at bounding box center [633, 60] width 1114 height 83
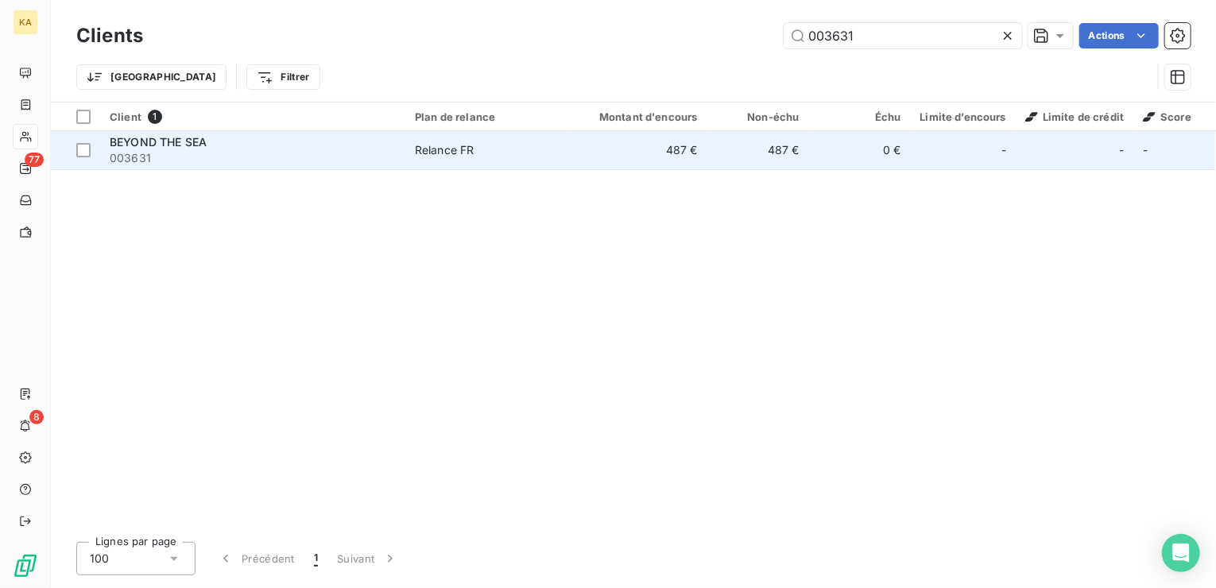
type input "003631"
click at [456, 149] on div "Relance FR" at bounding box center [445, 150] width 60 height 16
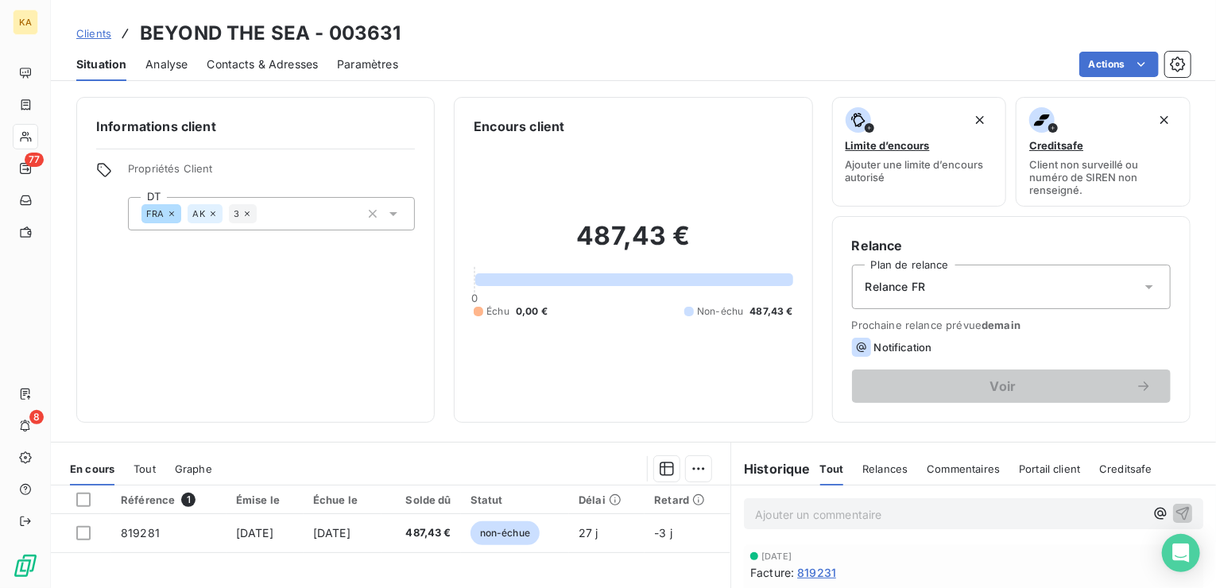
click at [1141, 283] on icon at bounding box center [1149, 287] width 16 height 16
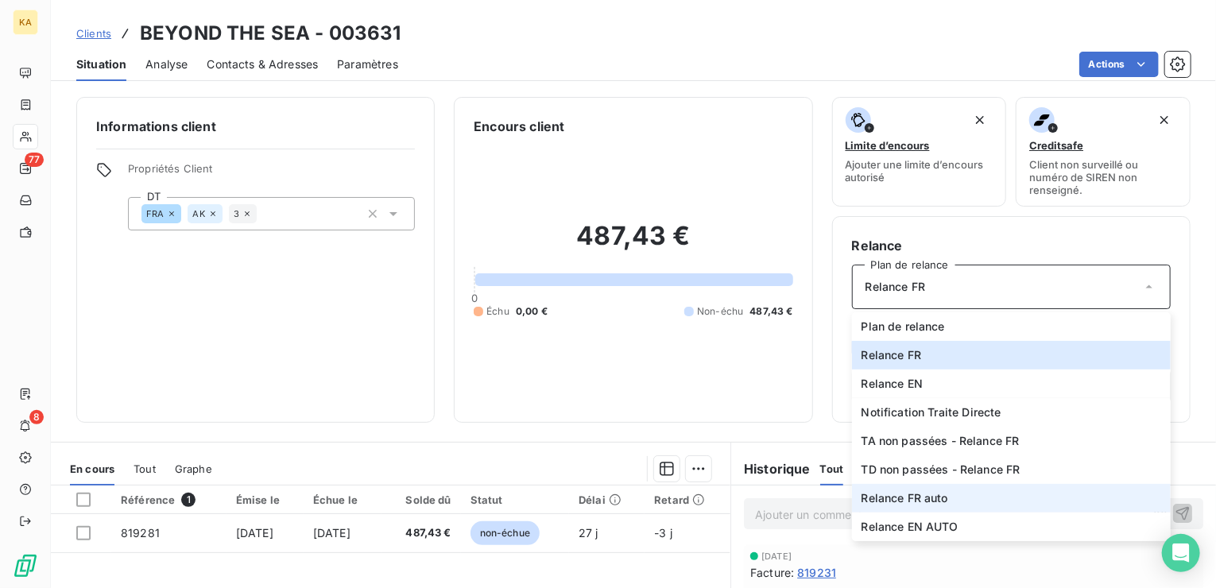
click at [918, 490] on span "Relance FR auto" at bounding box center [904, 498] width 87 height 16
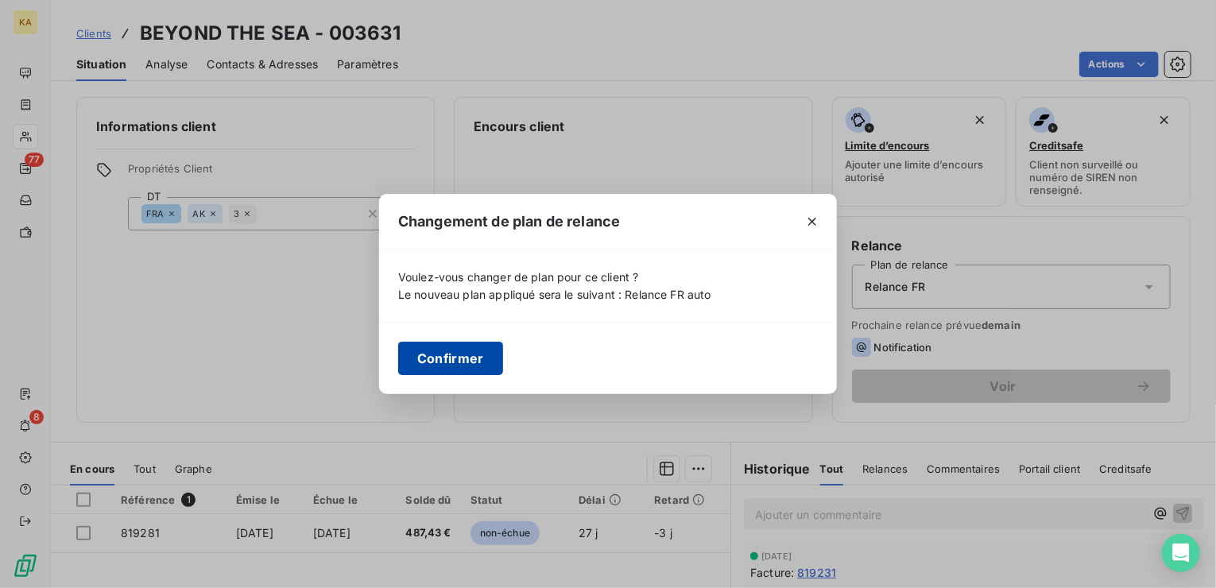
click at [471, 357] on button "Confirmer" at bounding box center [450, 358] width 105 height 33
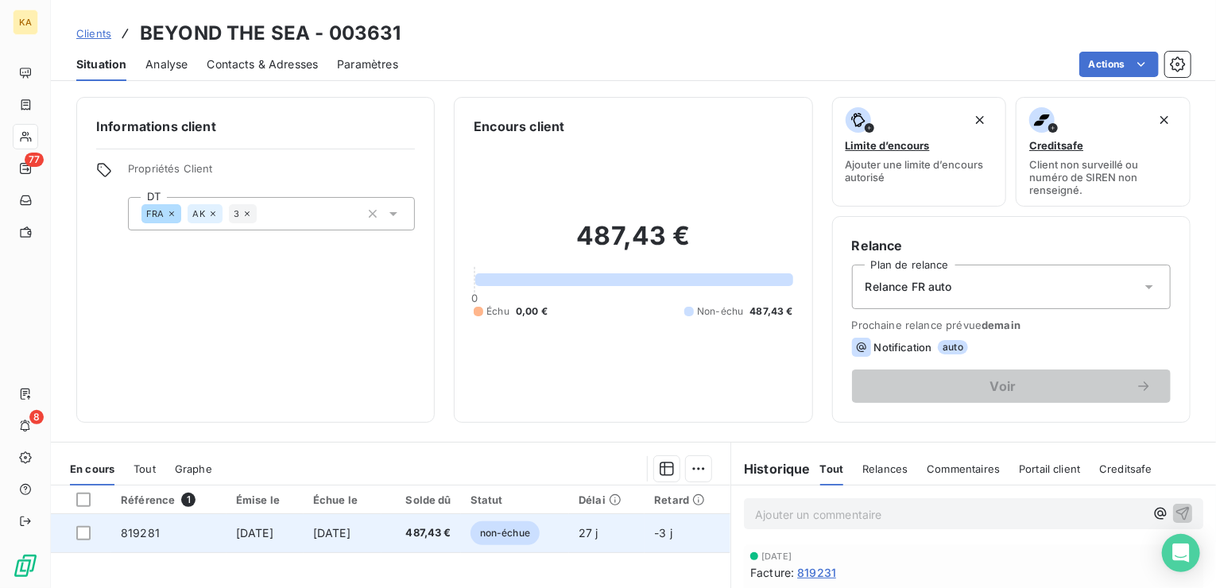
click at [272, 528] on span "[DATE]" at bounding box center [254, 533] width 37 height 14
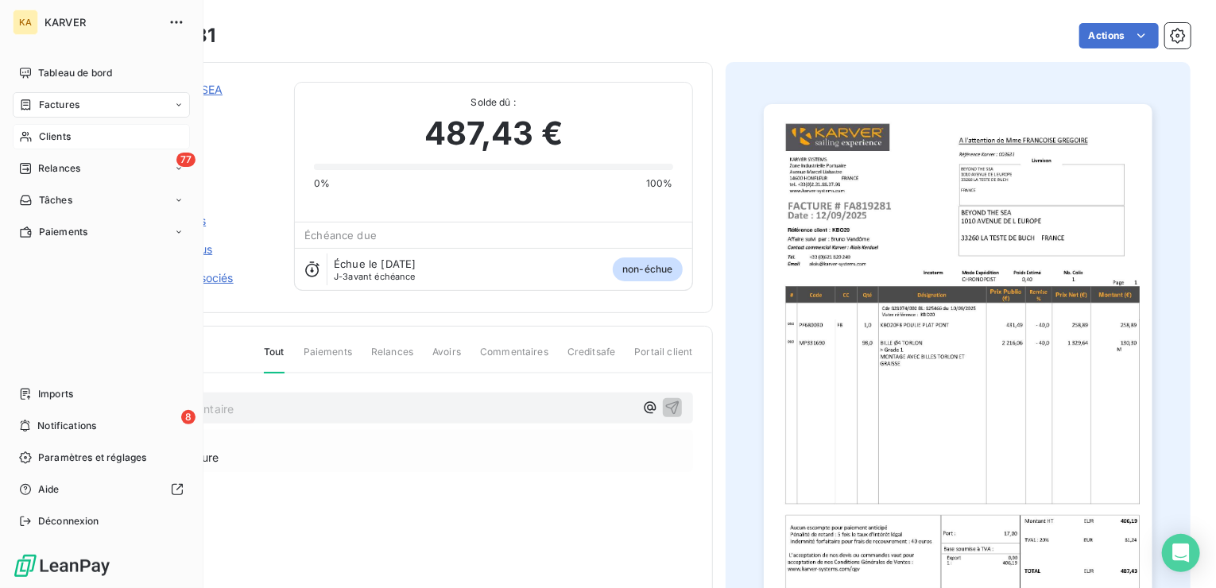
click at [48, 139] on span "Clients" at bounding box center [55, 136] width 32 height 14
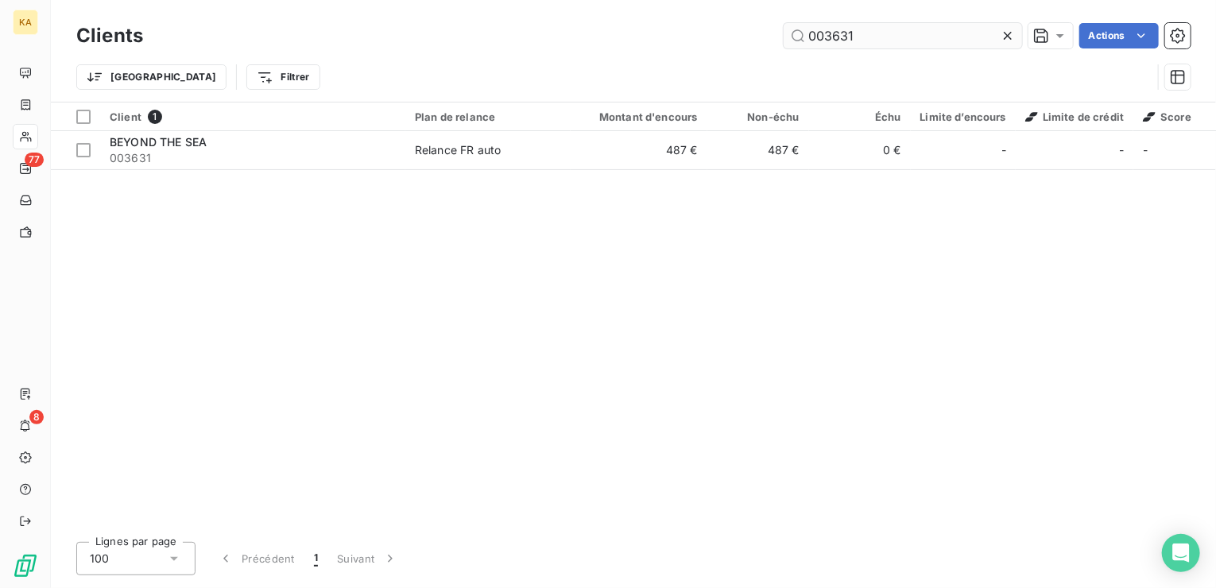
click at [864, 38] on input "003631" at bounding box center [902, 35] width 238 height 25
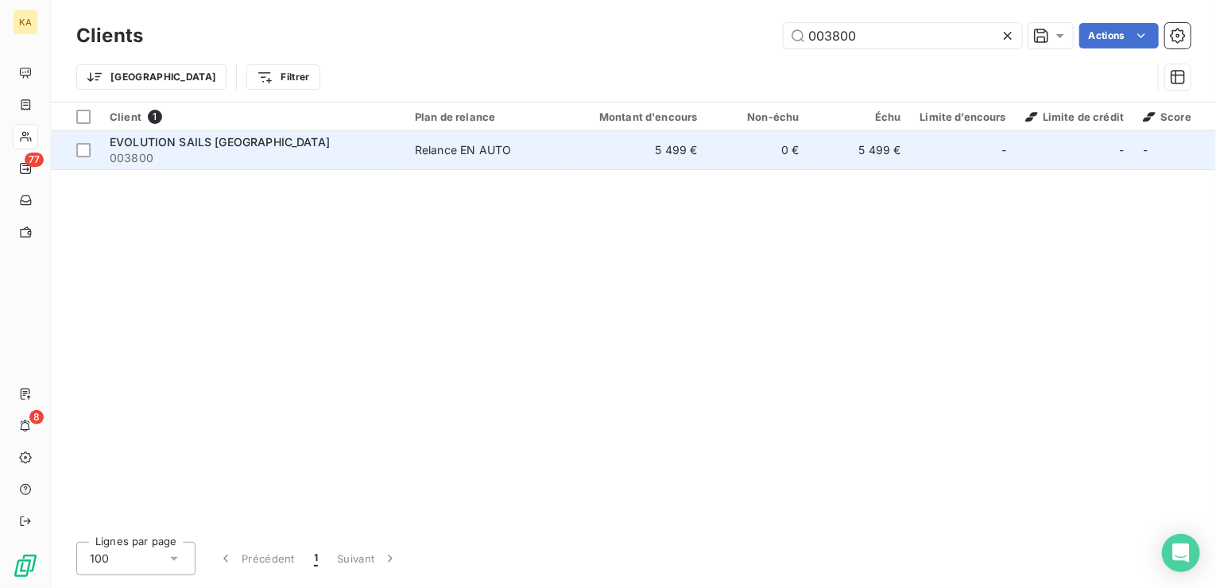
type input "003800"
click at [261, 137] on span "EVOLUTION SAILS [GEOGRAPHIC_DATA]" at bounding box center [220, 142] width 220 height 14
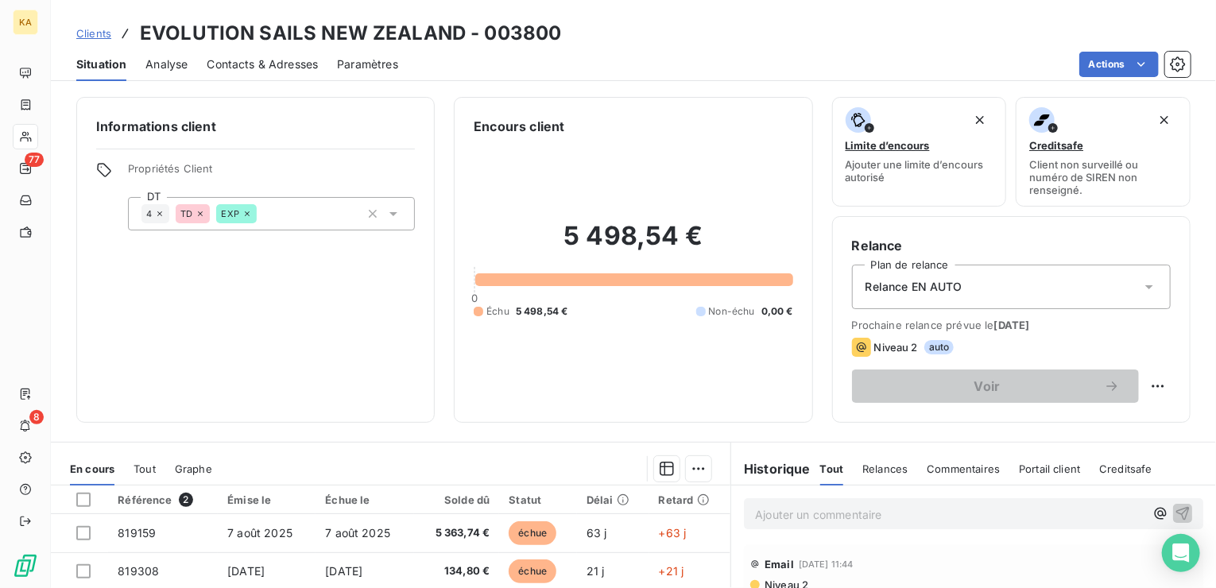
click at [98, 34] on span "Clients" at bounding box center [93, 33] width 35 height 13
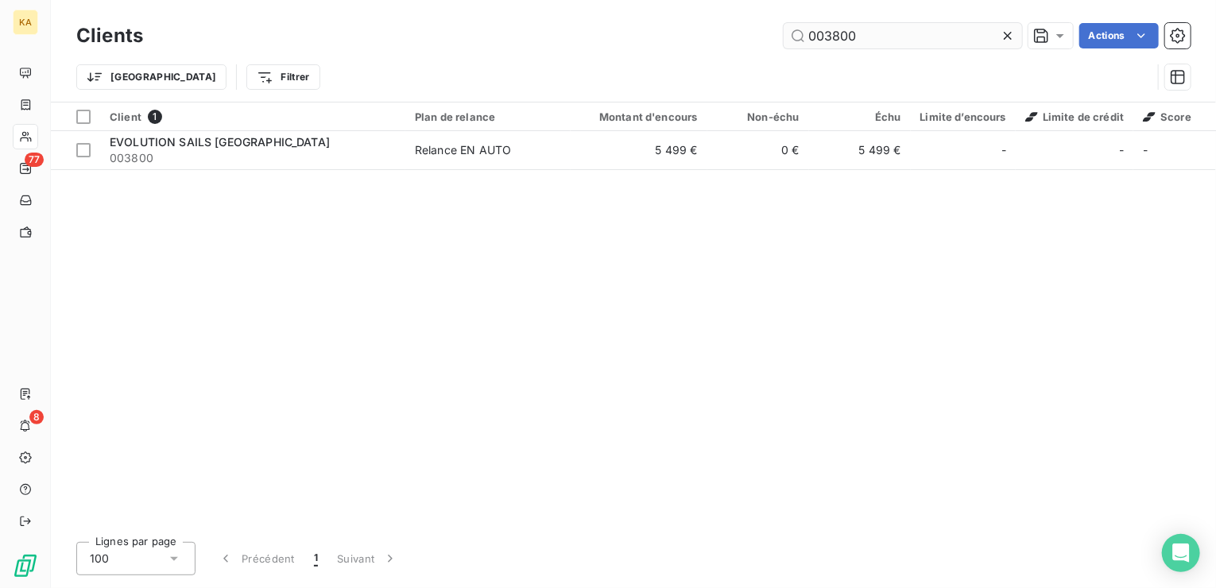
click at [874, 33] on input "003800" at bounding box center [902, 35] width 238 height 25
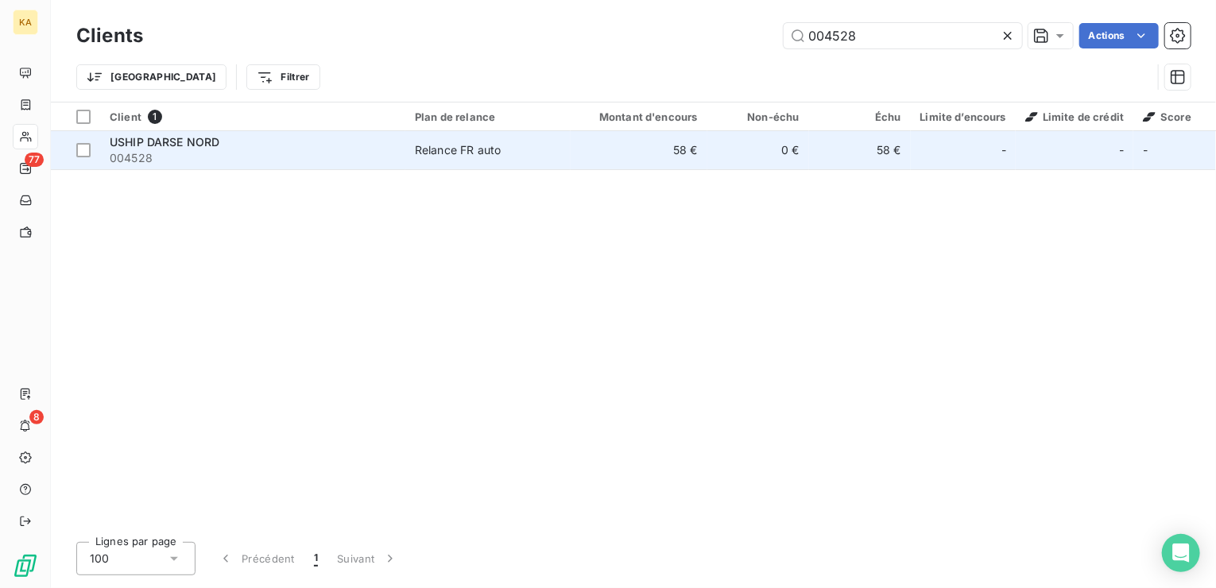
type input "004528"
click at [430, 142] on div "Relance FR auto" at bounding box center [458, 150] width 86 height 16
